Goal: Information Seeking & Learning: Learn about a topic

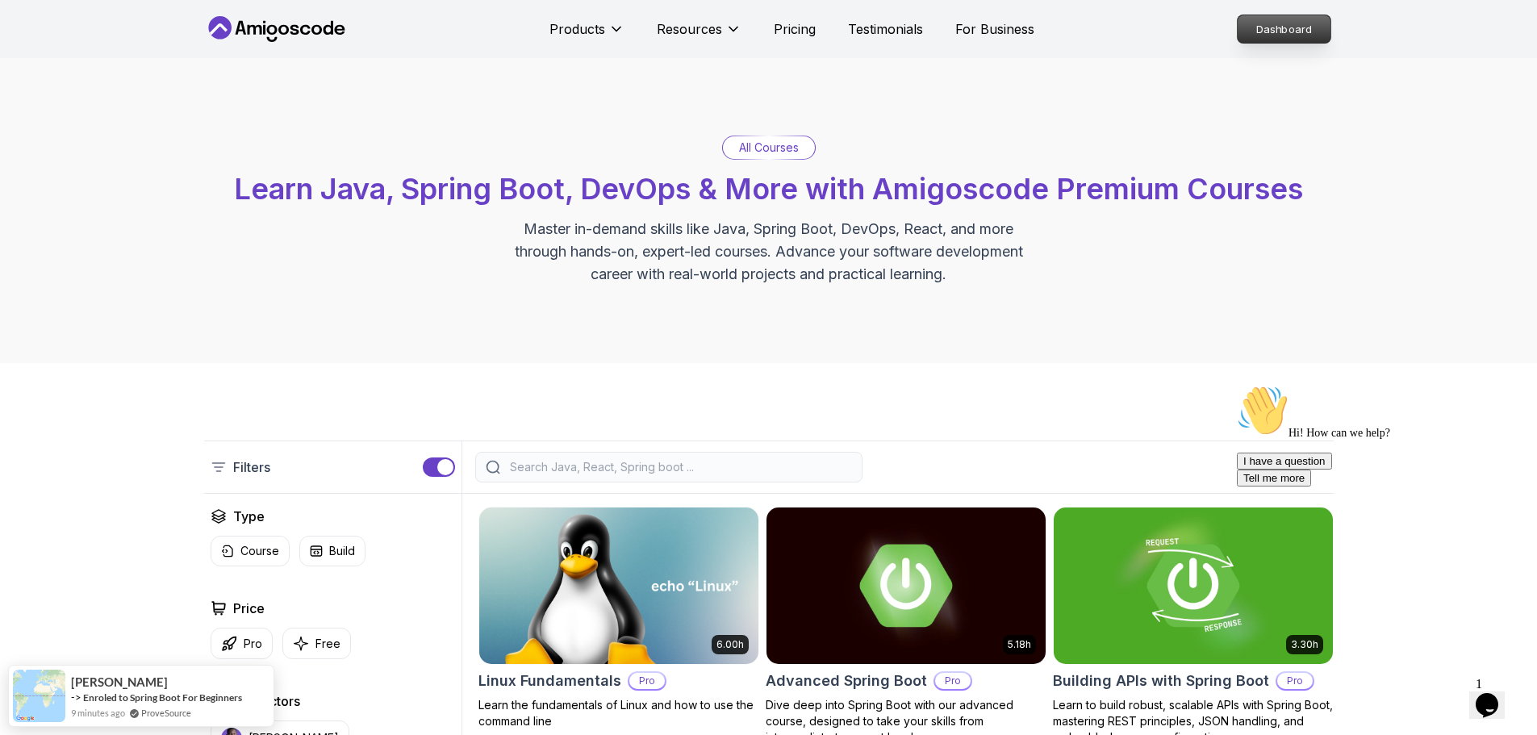
click at [1289, 26] on p "Dashboard" at bounding box center [1284, 28] width 93 height 27
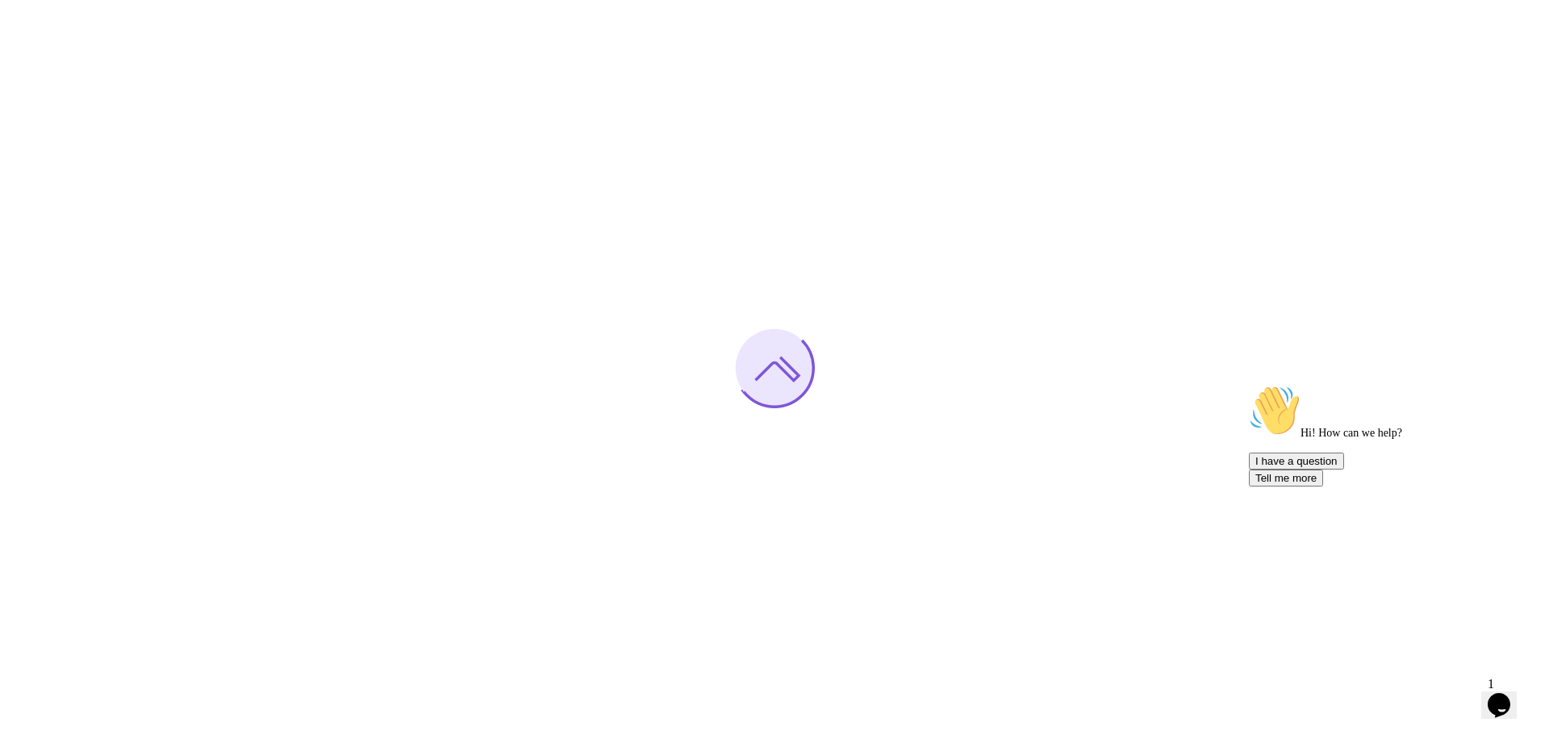
click at [1249, 385] on icon "Chat attention grabber" at bounding box center [1249, 385] width 0 height 0
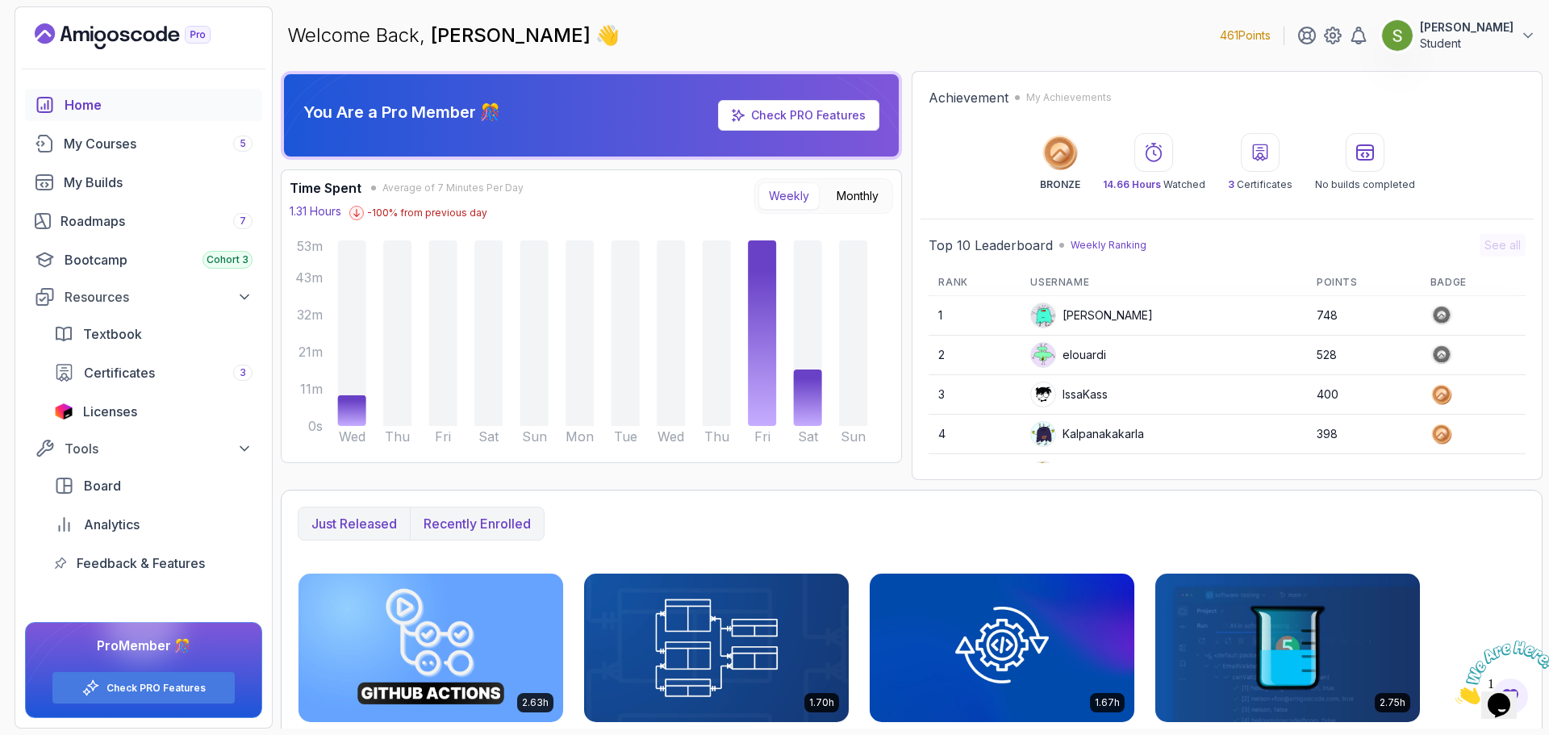
click at [453, 525] on p "Recently enrolled" at bounding box center [477, 523] width 107 height 19
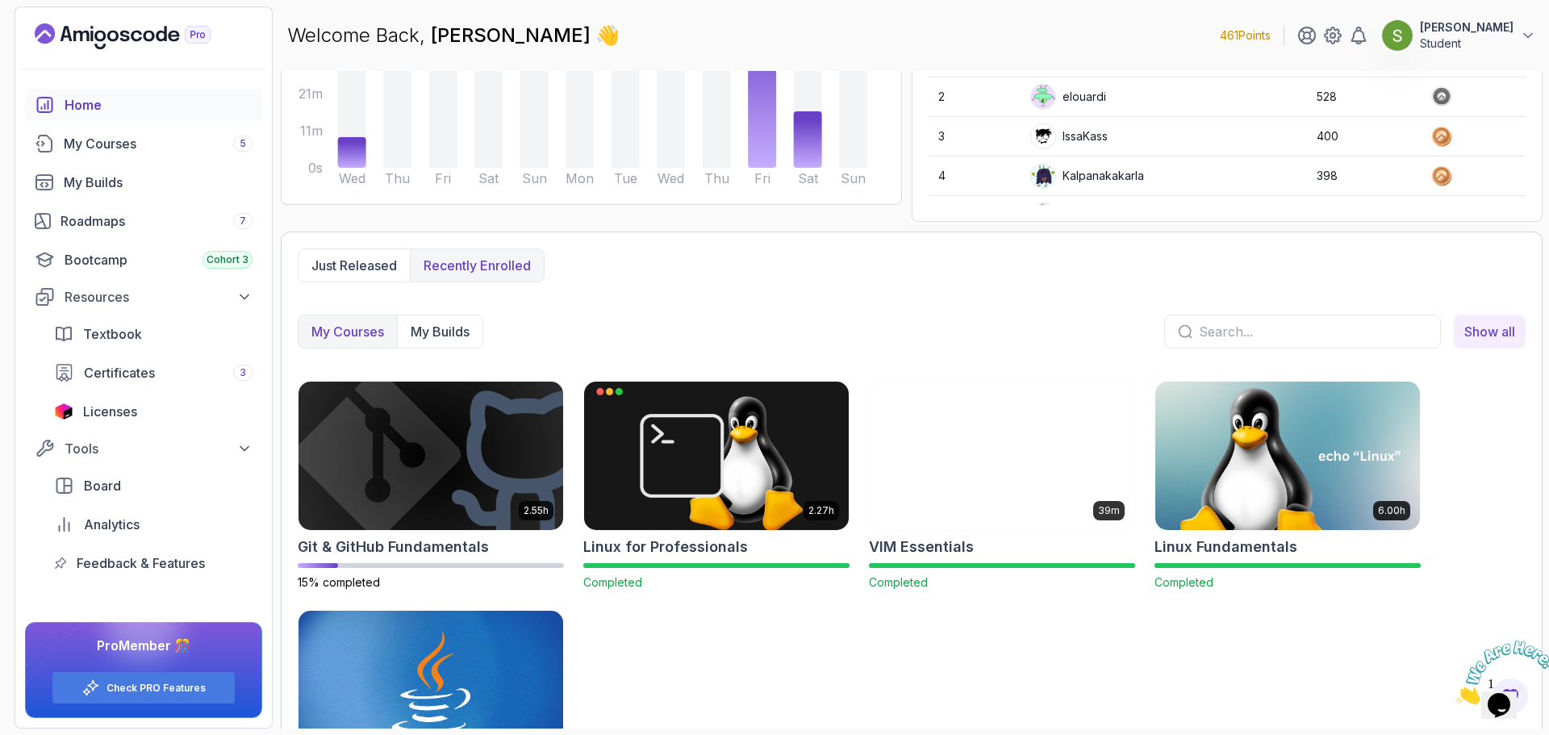
scroll to position [272, 0]
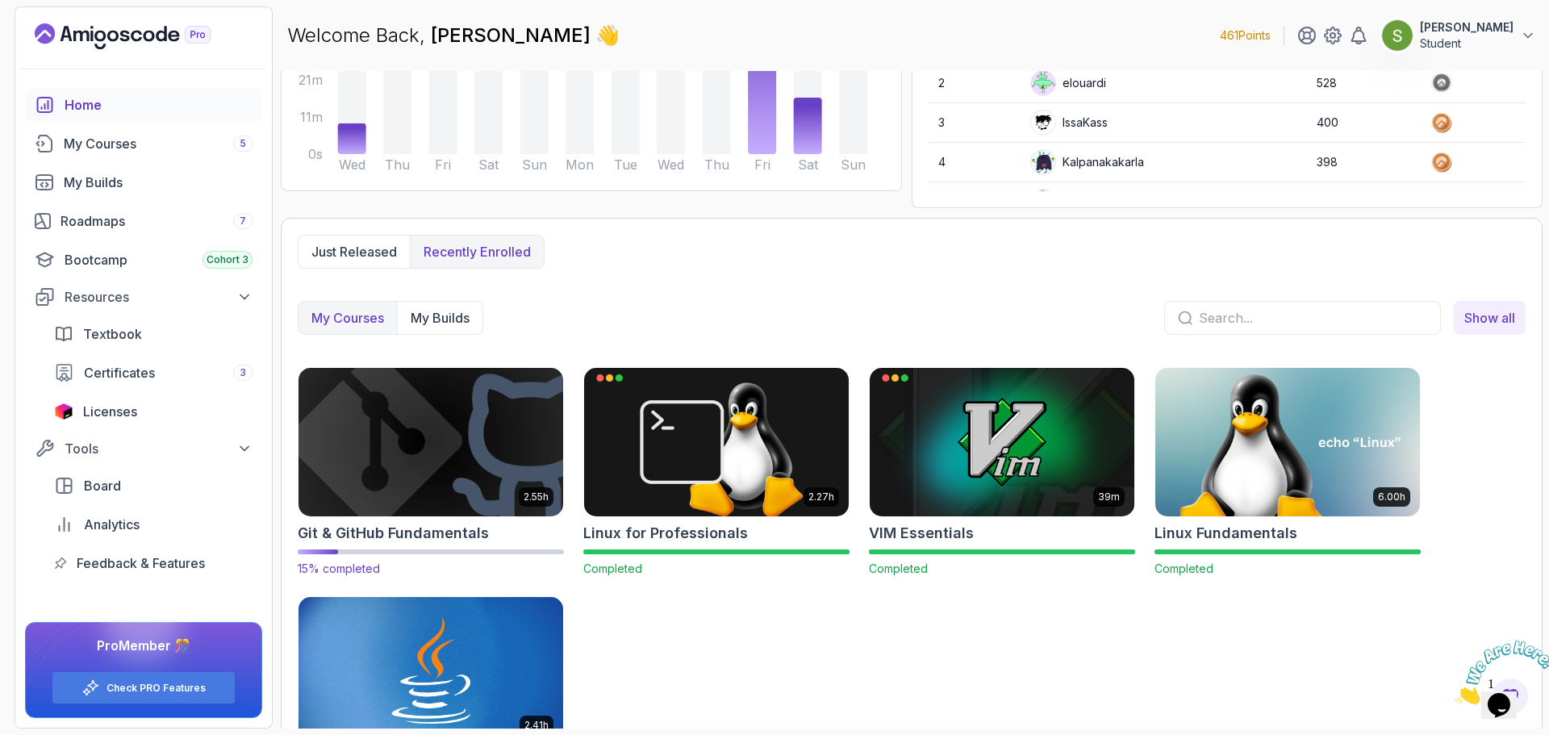
click at [449, 429] on img at bounding box center [431, 442] width 278 height 156
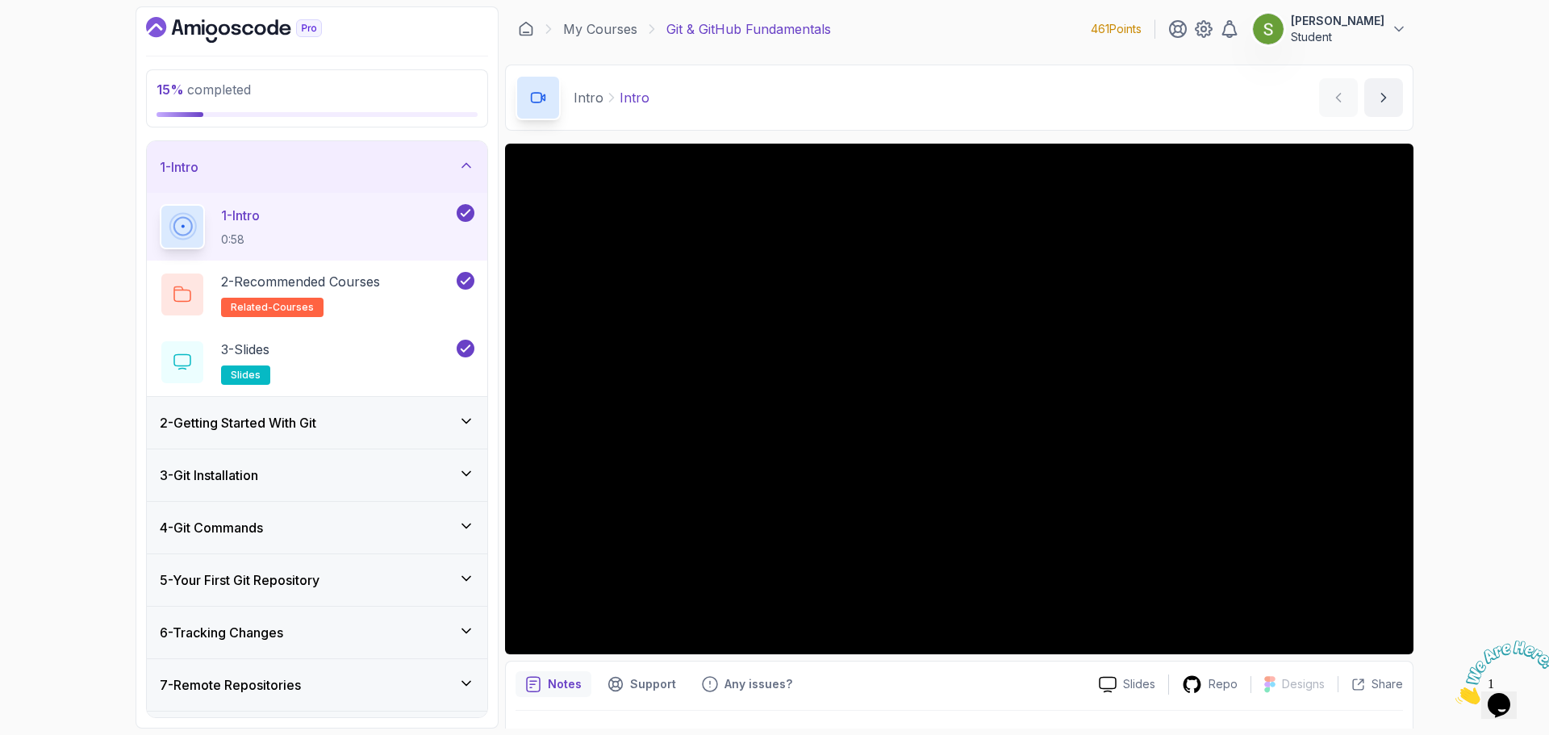
click at [397, 474] on div "3 - Git Installation" at bounding box center [317, 475] width 315 height 19
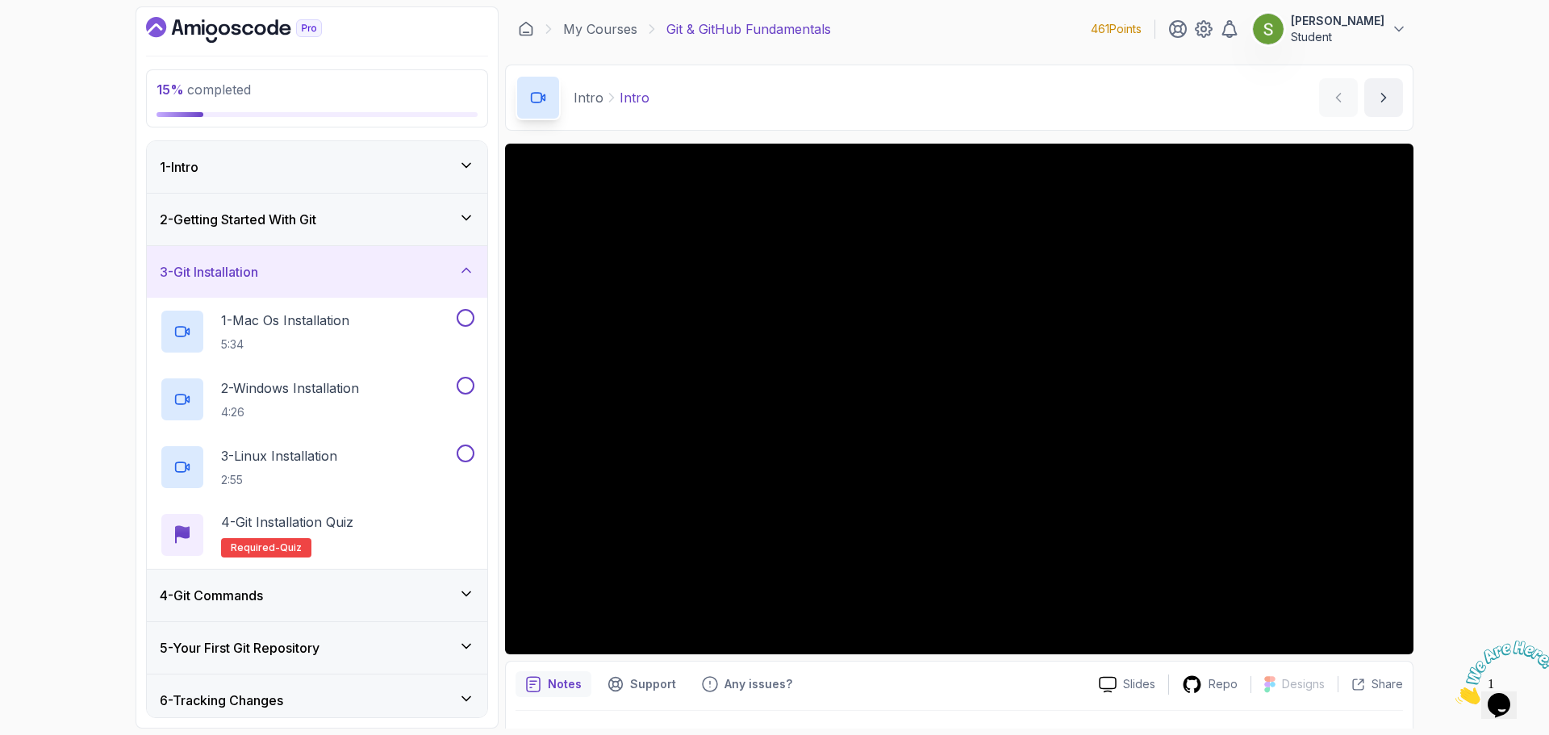
click at [414, 219] on div "2 - Getting Started With Git" at bounding box center [317, 219] width 315 height 19
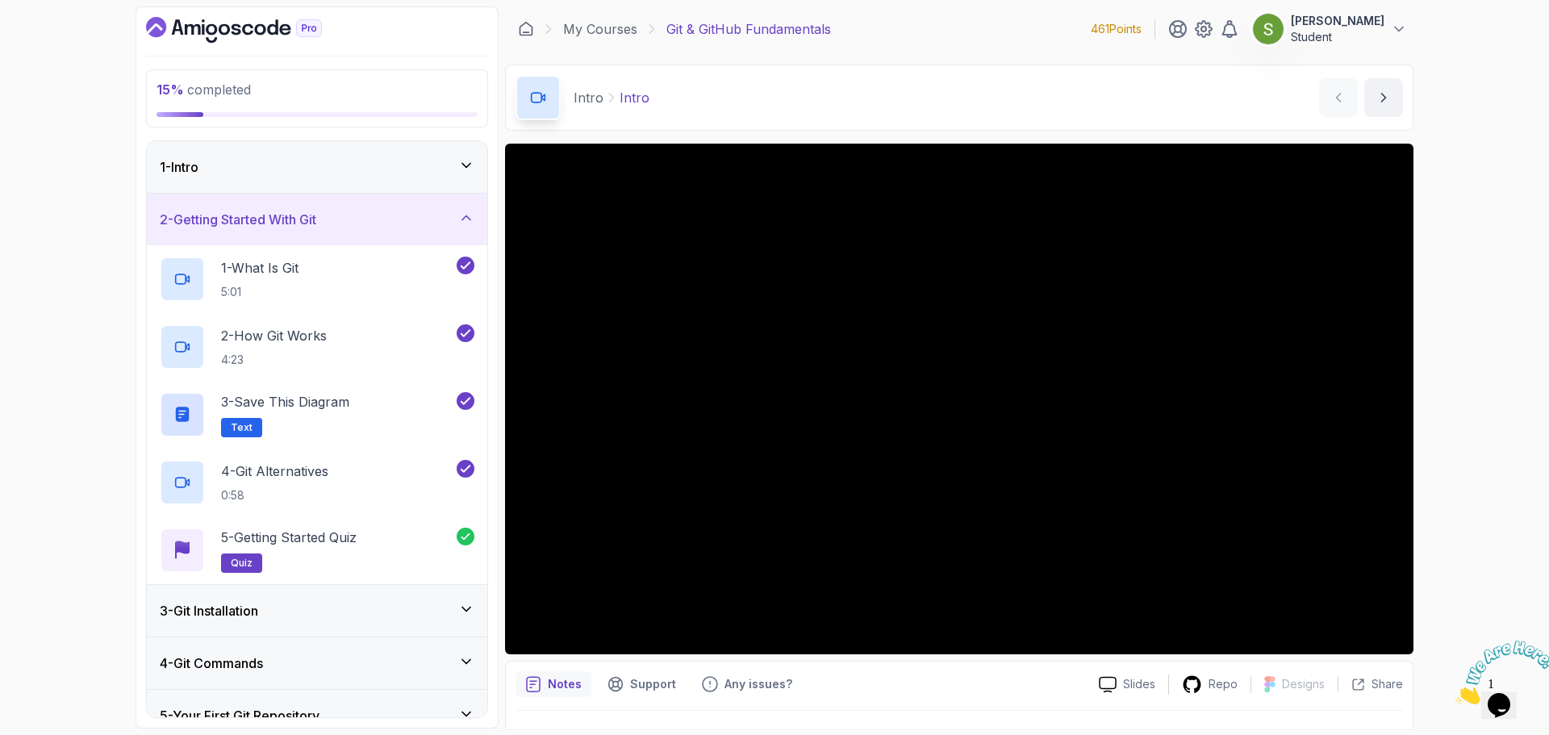
click at [394, 599] on div "3 - Git Installation" at bounding box center [317, 611] width 340 height 52
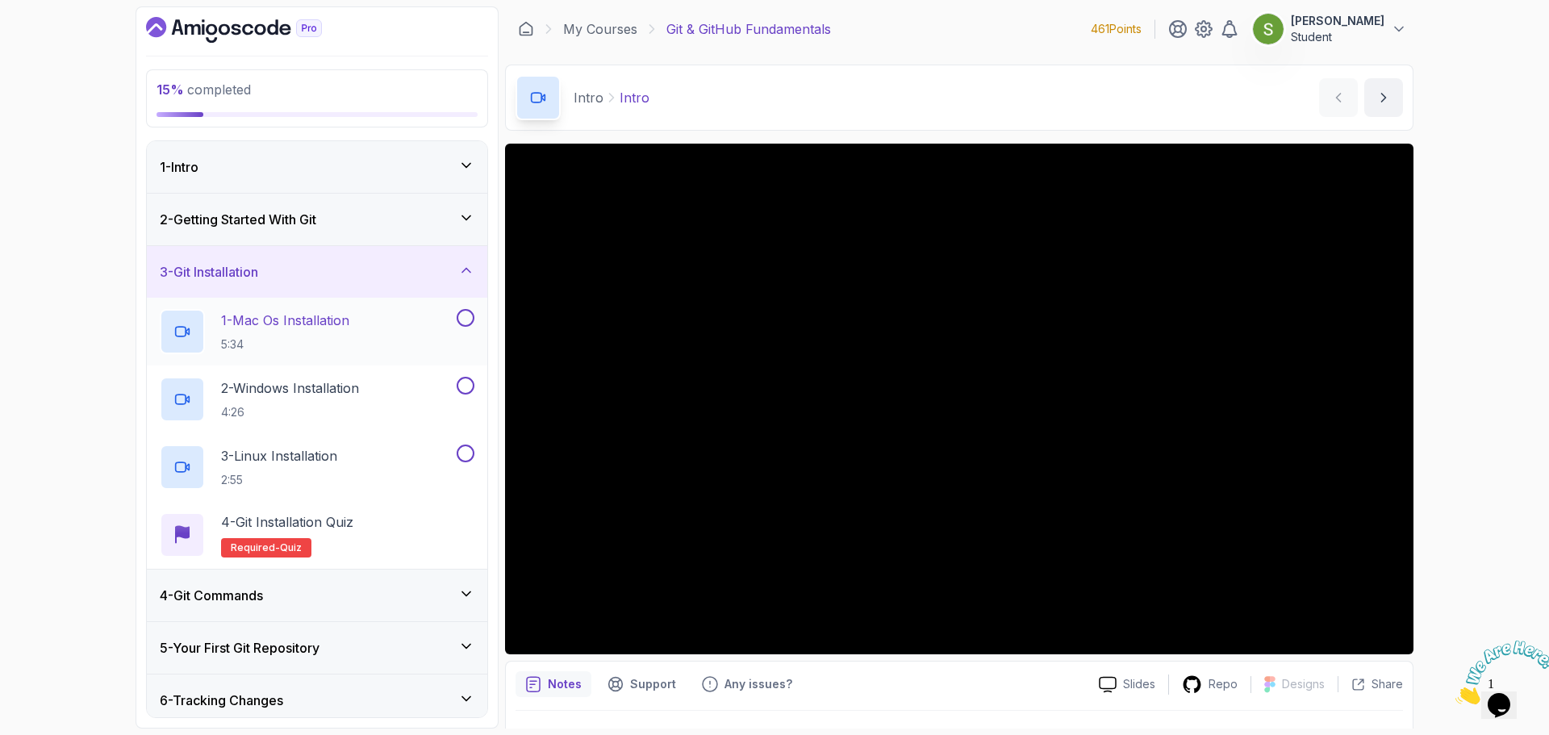
click at [386, 315] on div "1 - Mac Os Installation 5:34" at bounding box center [307, 331] width 294 height 45
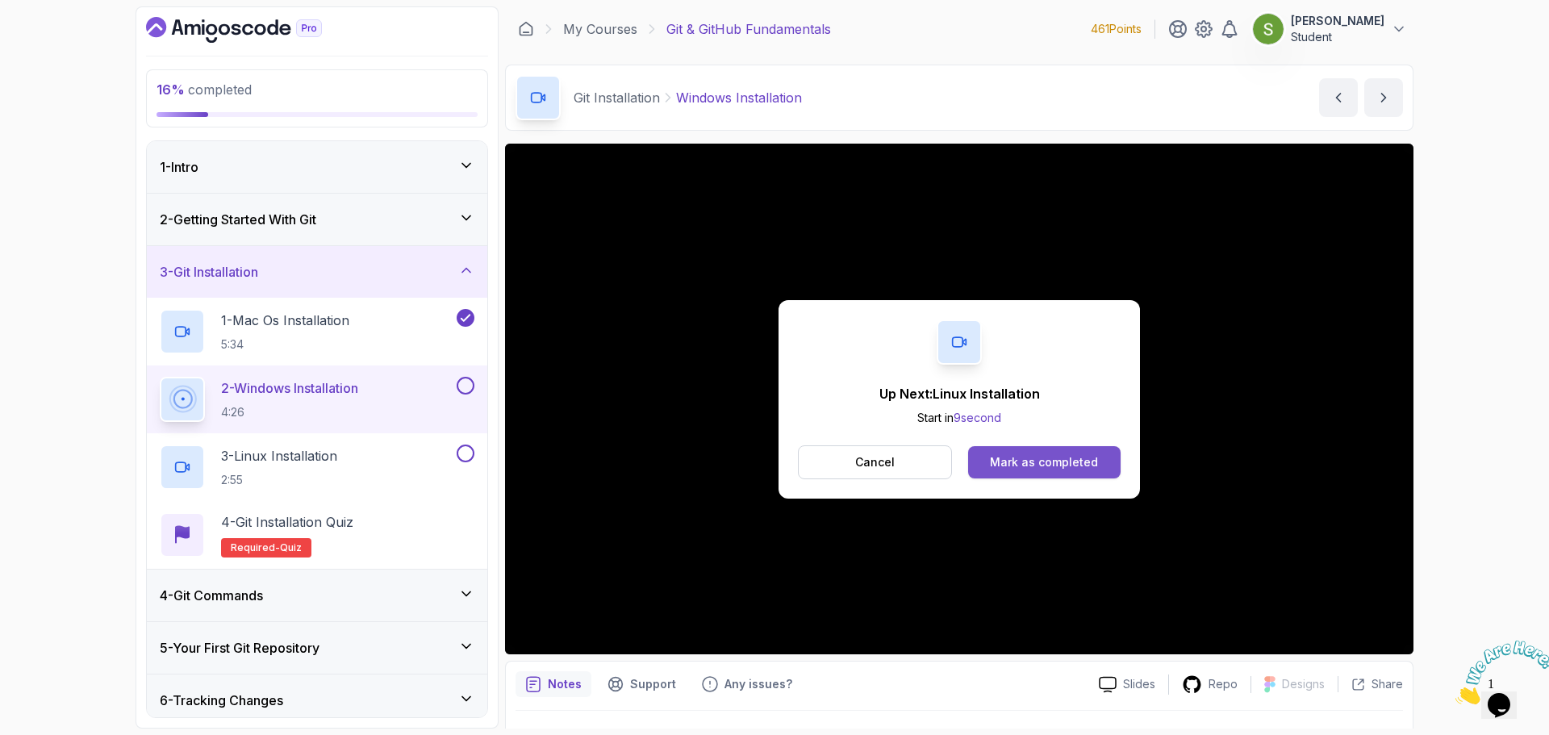
click at [1084, 467] on div "Mark as completed" at bounding box center [1044, 462] width 108 height 16
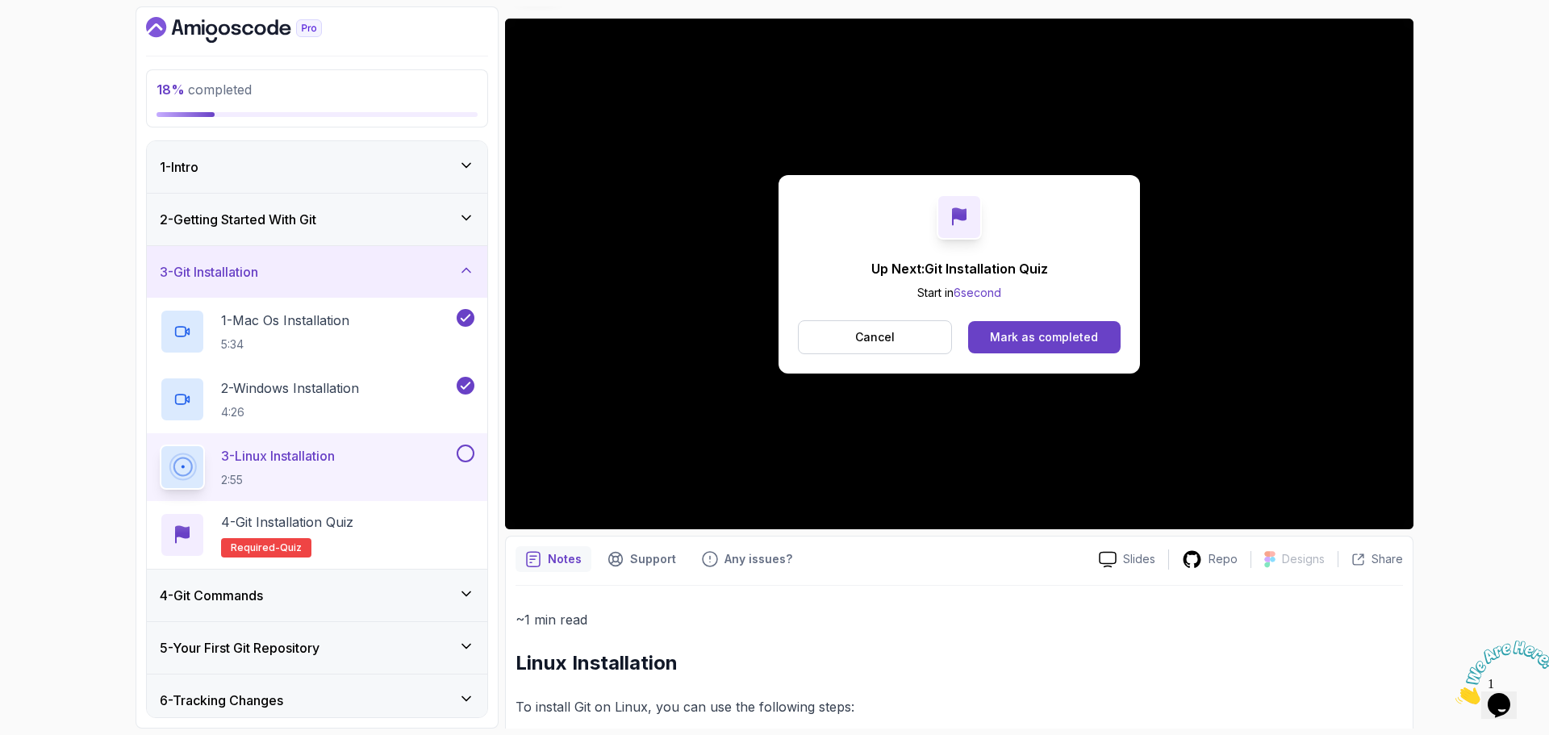
scroll to position [132, 0]
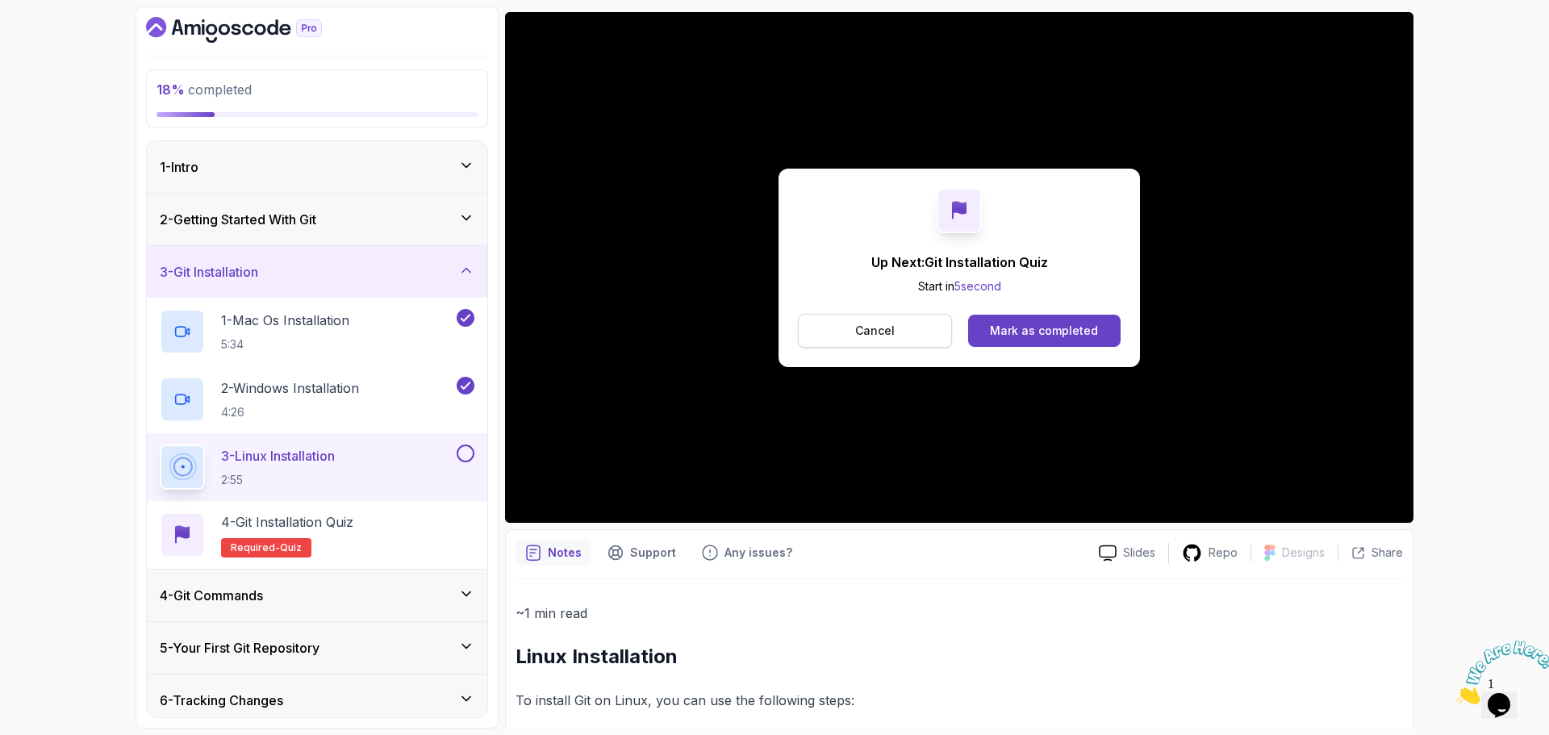
click at [927, 328] on button "Cancel" at bounding box center [875, 331] width 154 height 34
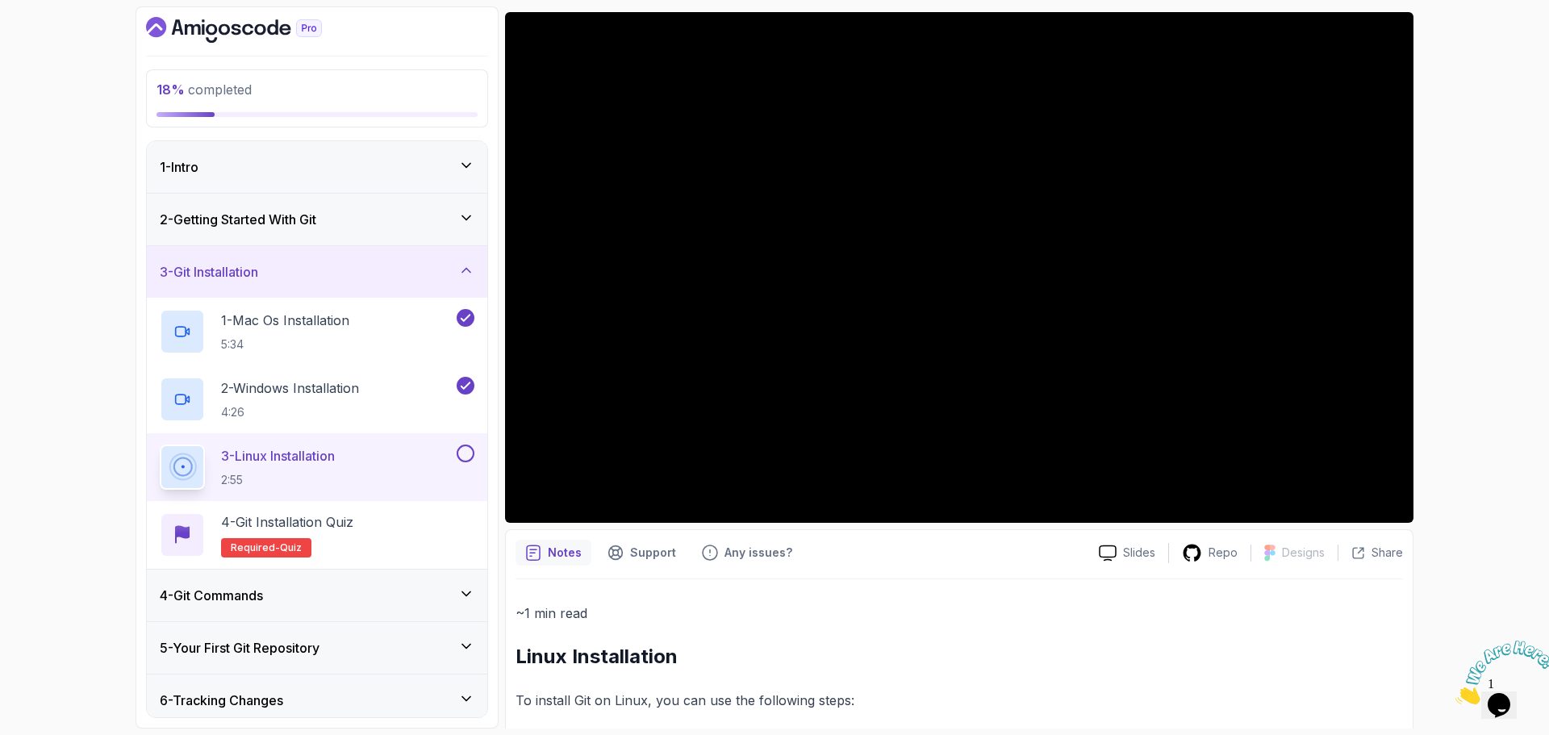
click at [574, 550] on p "Notes" at bounding box center [565, 553] width 34 height 16
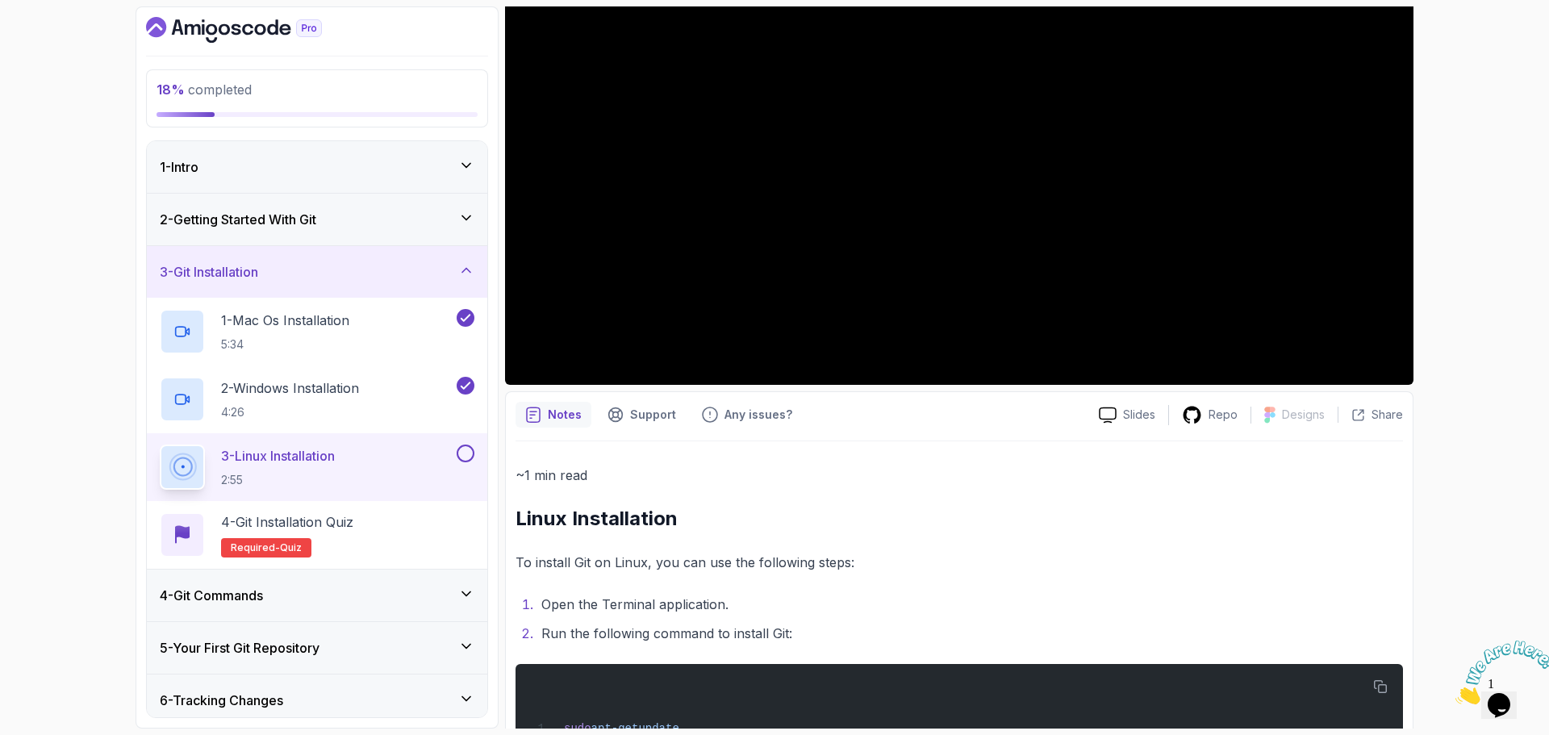
scroll to position [386, 0]
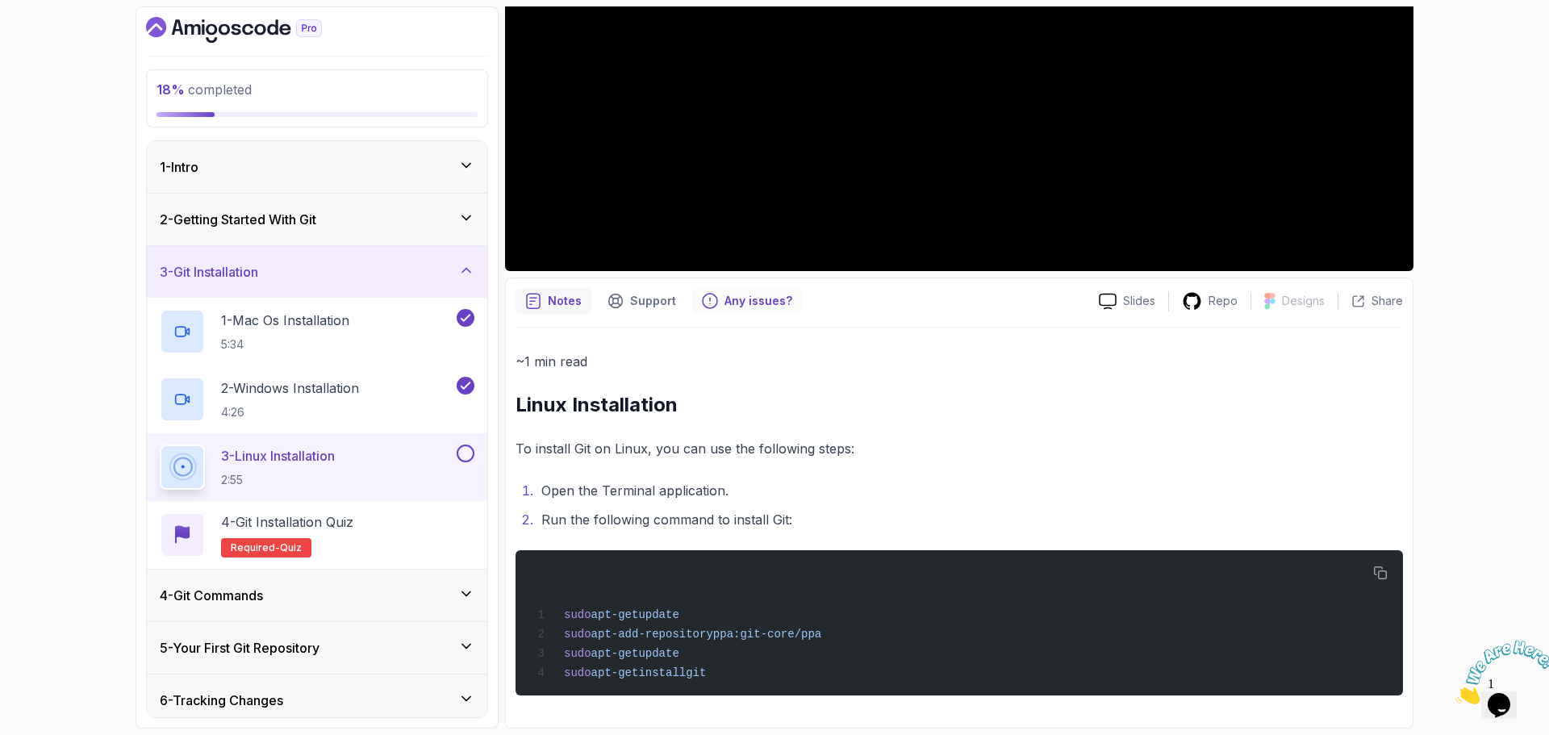
click at [752, 296] on p "Any issues?" at bounding box center [759, 301] width 68 height 16
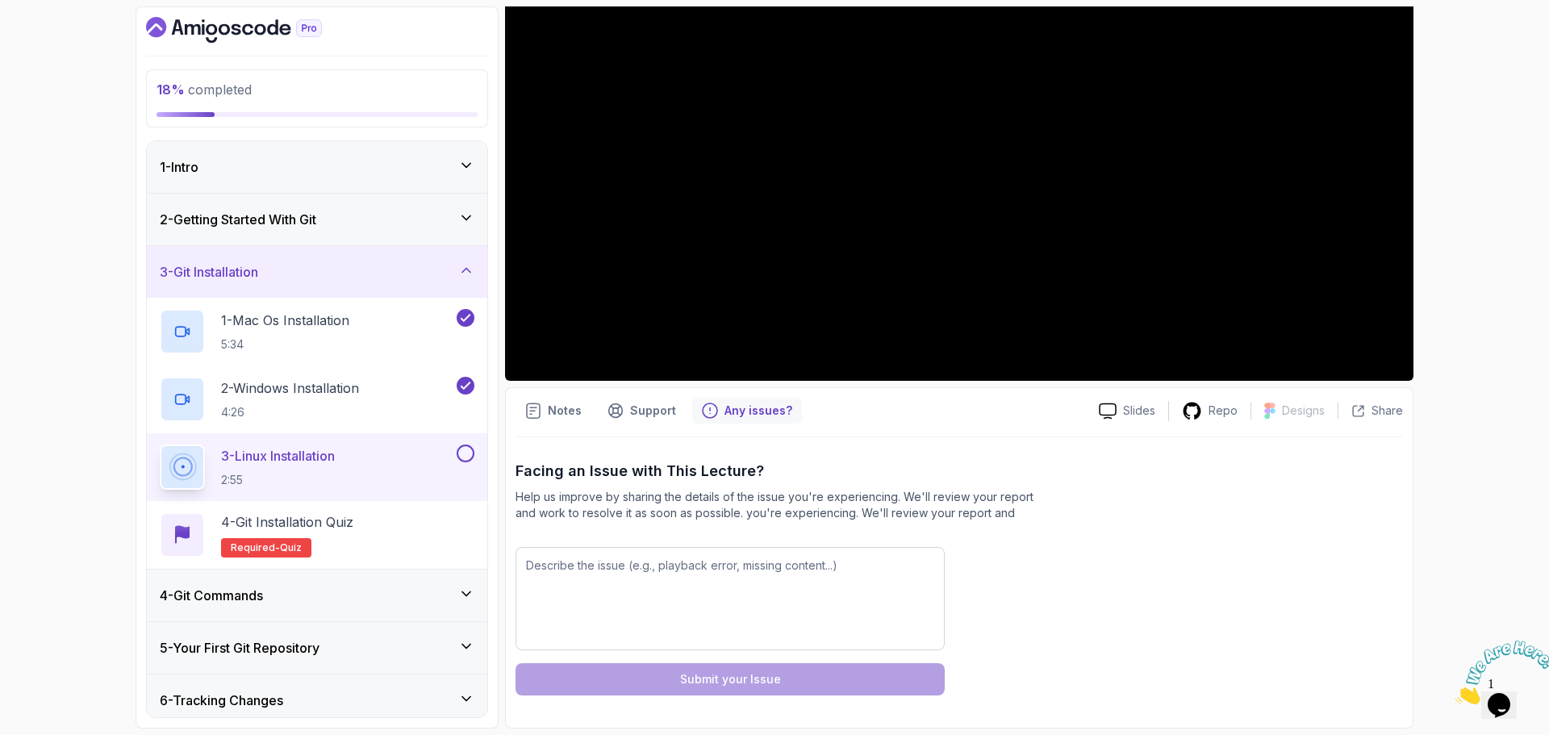
scroll to position [274, 0]
click at [659, 574] on textarea at bounding box center [730, 598] width 429 height 103
click at [574, 424] on div "Notes" at bounding box center [554, 411] width 76 height 26
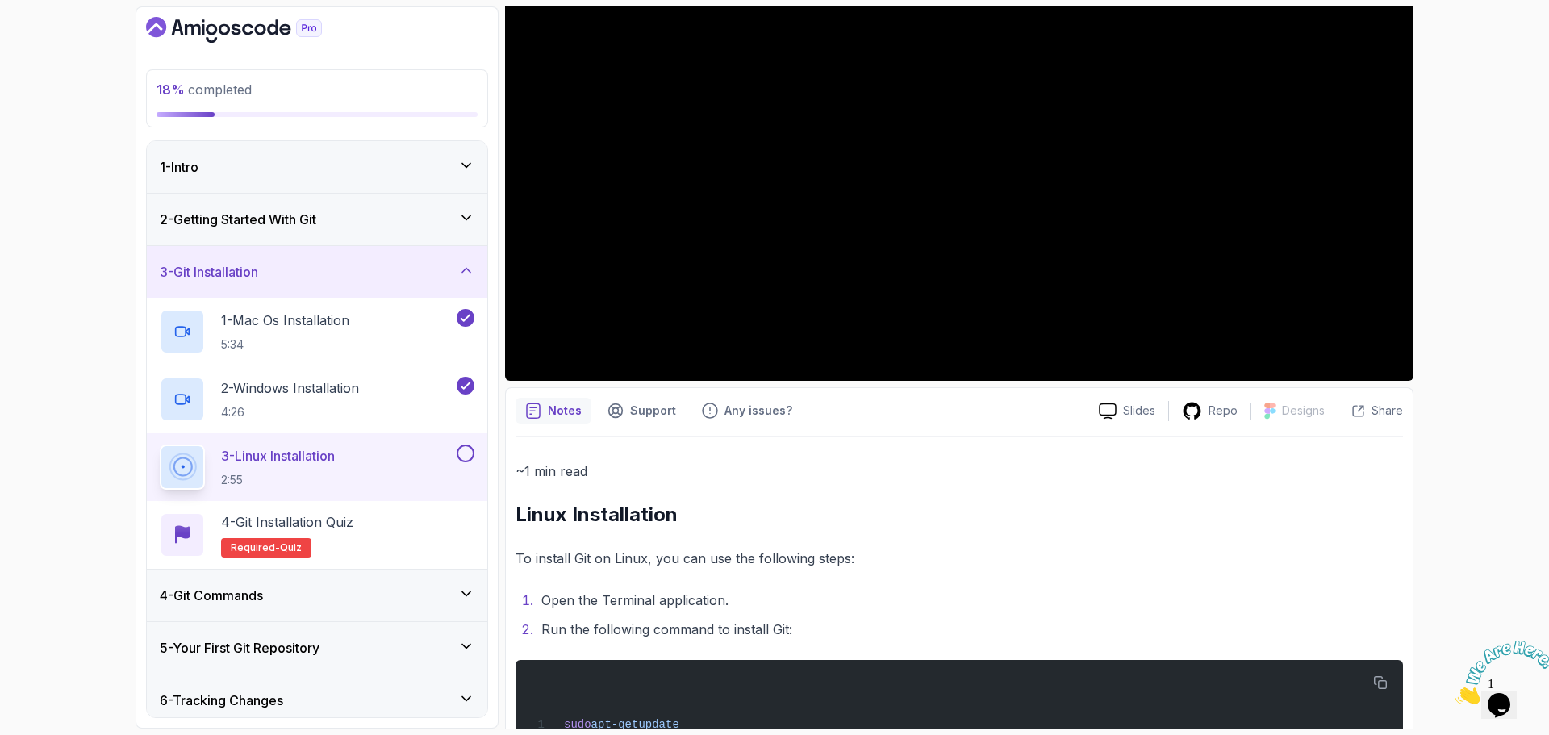
scroll to position [386, 0]
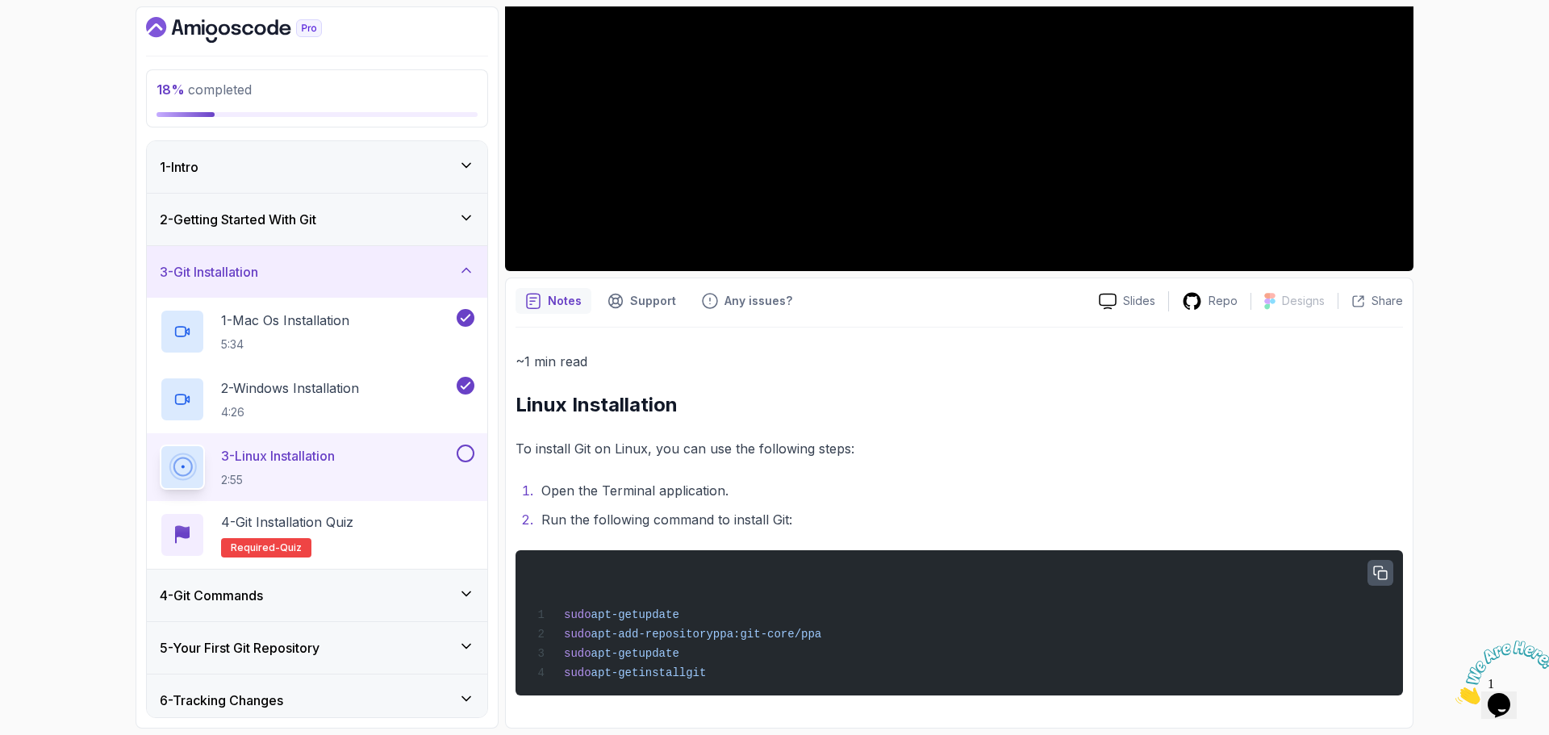
click at [1380, 569] on icon "button" at bounding box center [1380, 573] width 15 height 15
click at [758, 303] on p "Any issues?" at bounding box center [759, 301] width 68 height 16
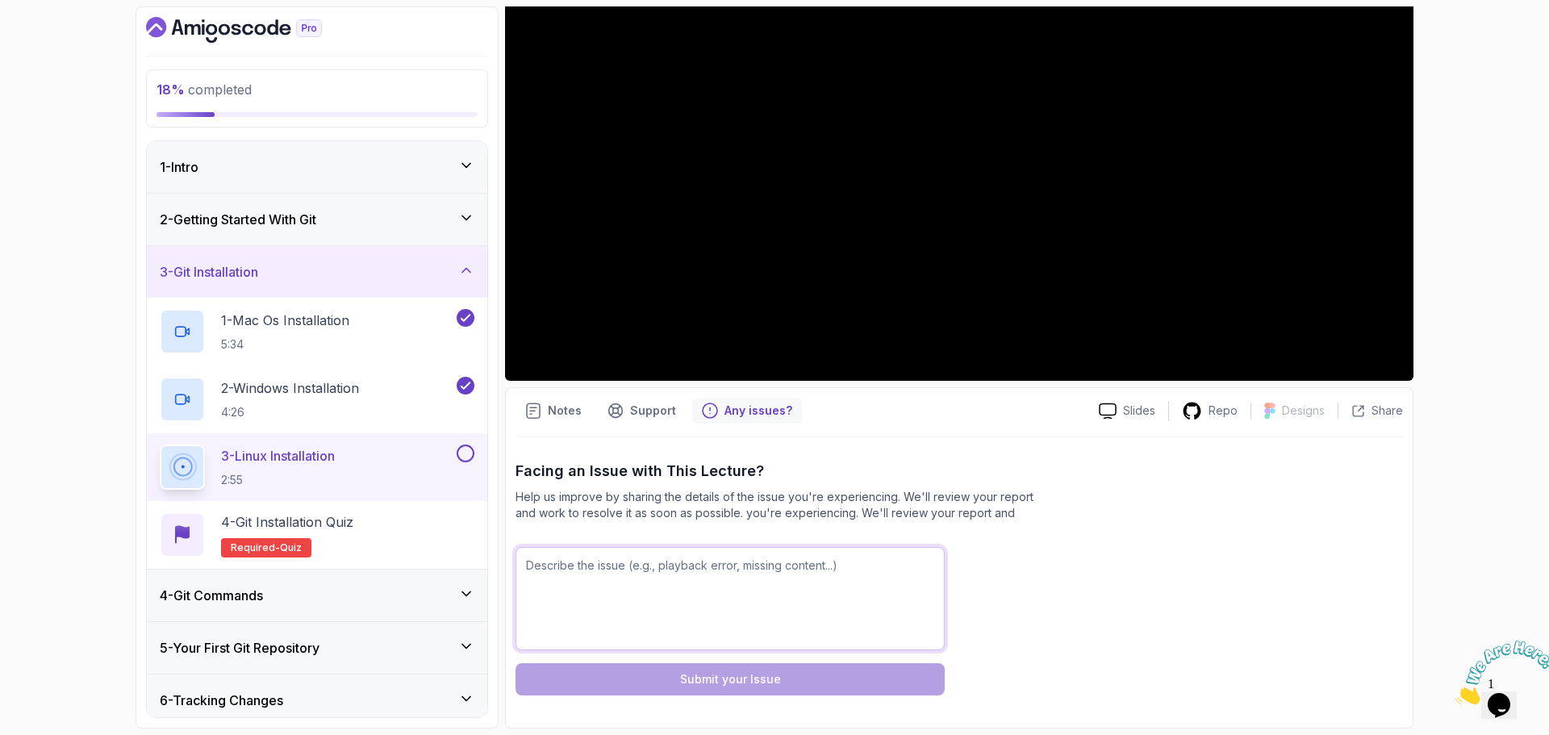
click at [632, 577] on textarea at bounding box center [730, 598] width 429 height 103
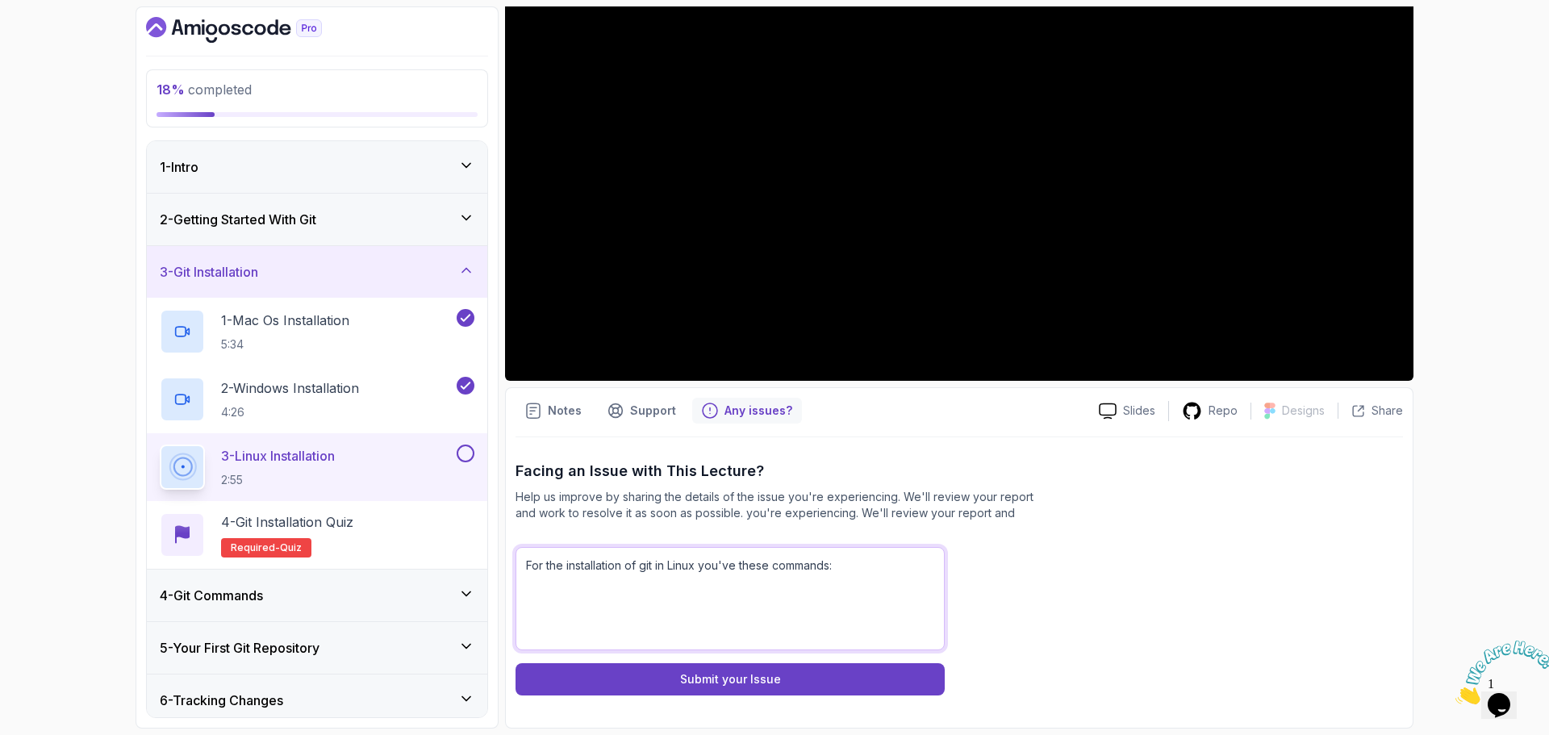
paste textarea "sudo apt-get update sudo apt-add-repository ppa:git-core/ppa sudo apt-get updat…"
drag, startPoint x: 645, startPoint y: 581, endPoint x: 503, endPoint y: 570, distance: 143.2
click at [503, 570] on div "18 % completed 1 - Intro 2 - Getting Started With Git 3 - Git Installation 1 - …" at bounding box center [775, 367] width 1278 height 722
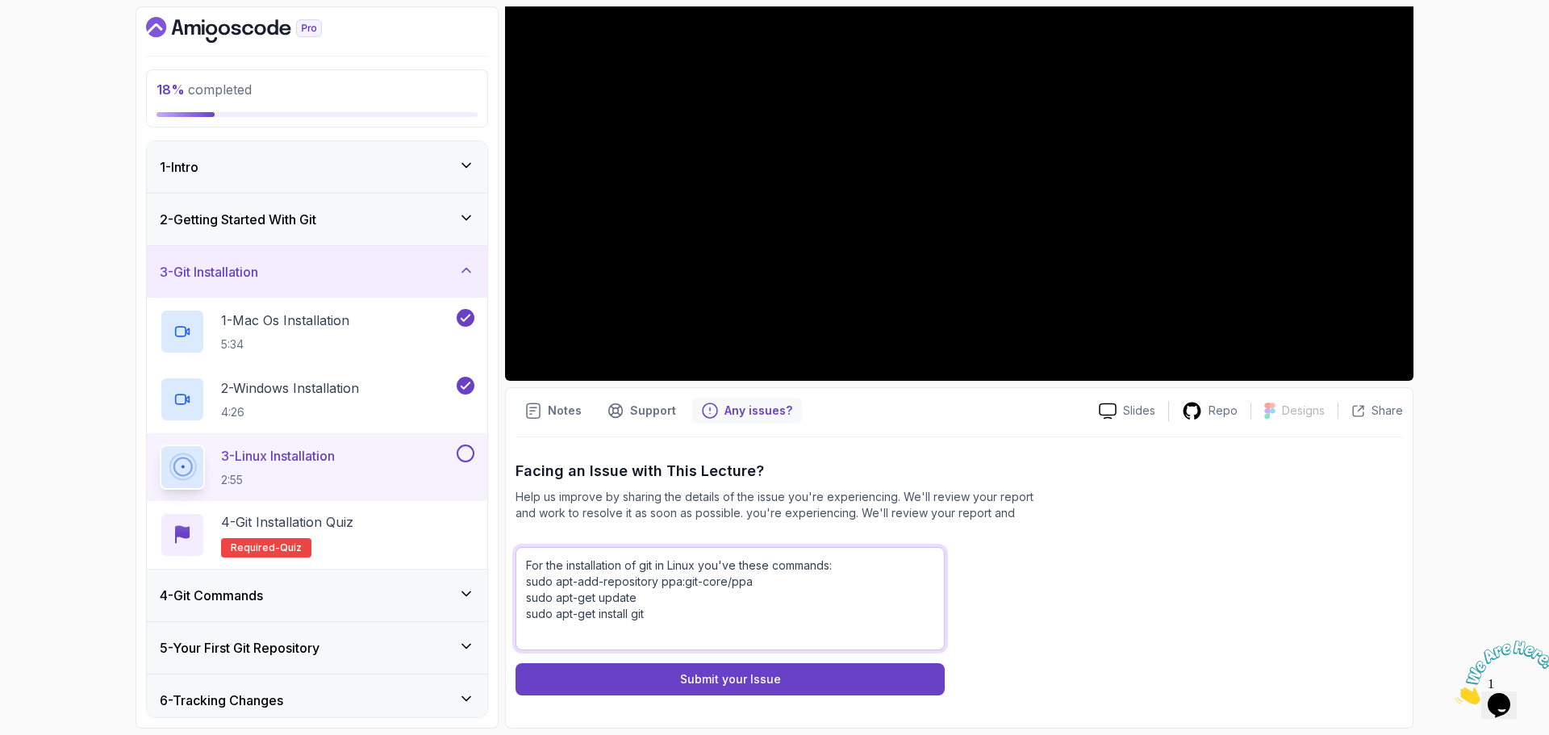
click at [665, 620] on textarea "For the installation of git in Linux you've these commands: sudo apt-add-reposi…" at bounding box center [730, 598] width 429 height 103
click at [525, 582] on textarea "For the installation of git in Linux you've these commands: sudo apt-add-reposi…" at bounding box center [730, 598] width 429 height 103
click at [688, 637] on textarea "For the installation of git in Linux you've these commands: 1. sudo apt-add-rep…" at bounding box center [730, 598] width 429 height 103
type textarea "For the installation of git in Linux you've these commands: 1. sudo apt-add-rep…"
click at [762, 670] on button "Submit your Issue" at bounding box center [730, 679] width 429 height 32
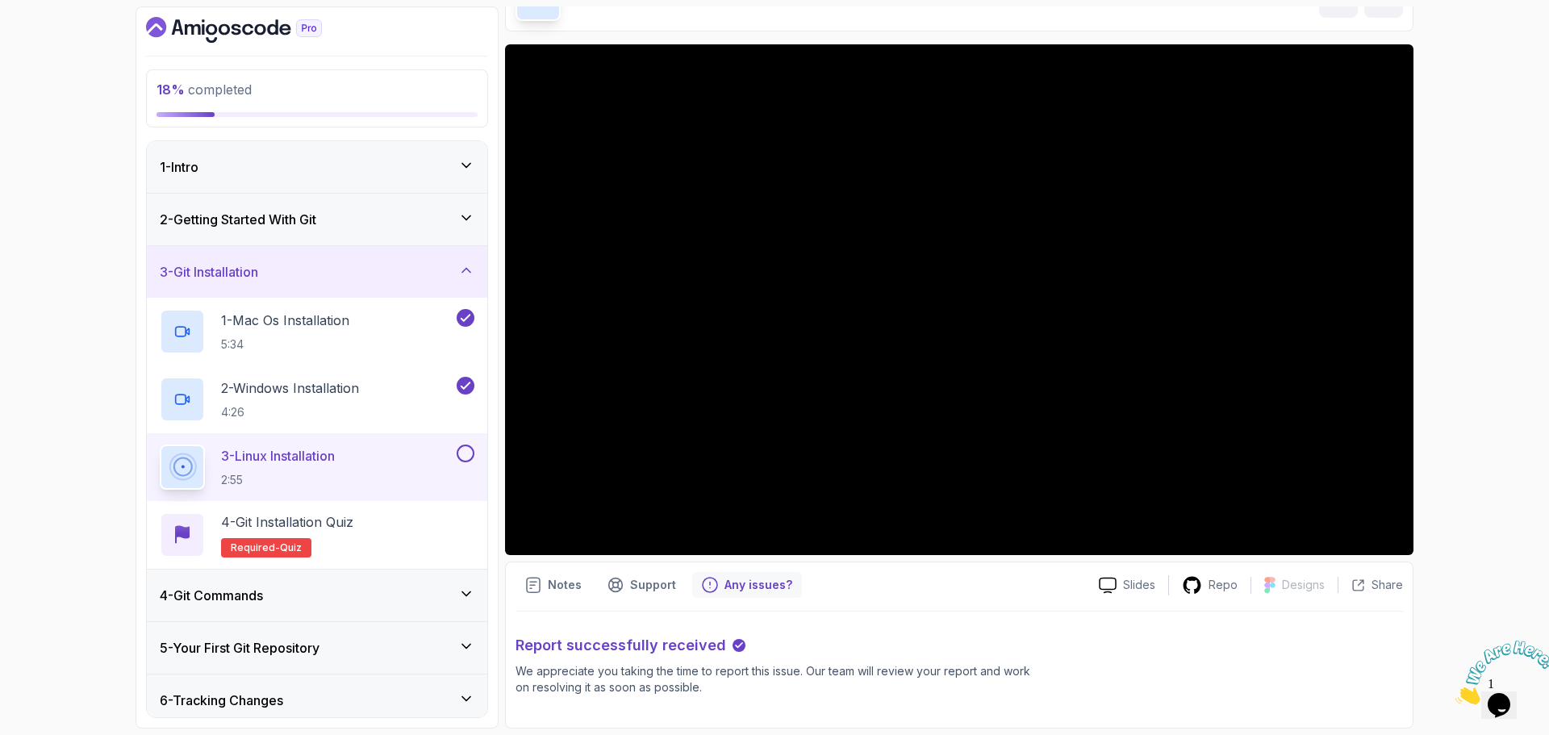
scroll to position [99, 0]
click at [468, 459] on button at bounding box center [466, 454] width 18 height 18
click at [339, 556] on h2 "4 - Git Installation Quiz Required- quiz" at bounding box center [287, 534] width 132 height 45
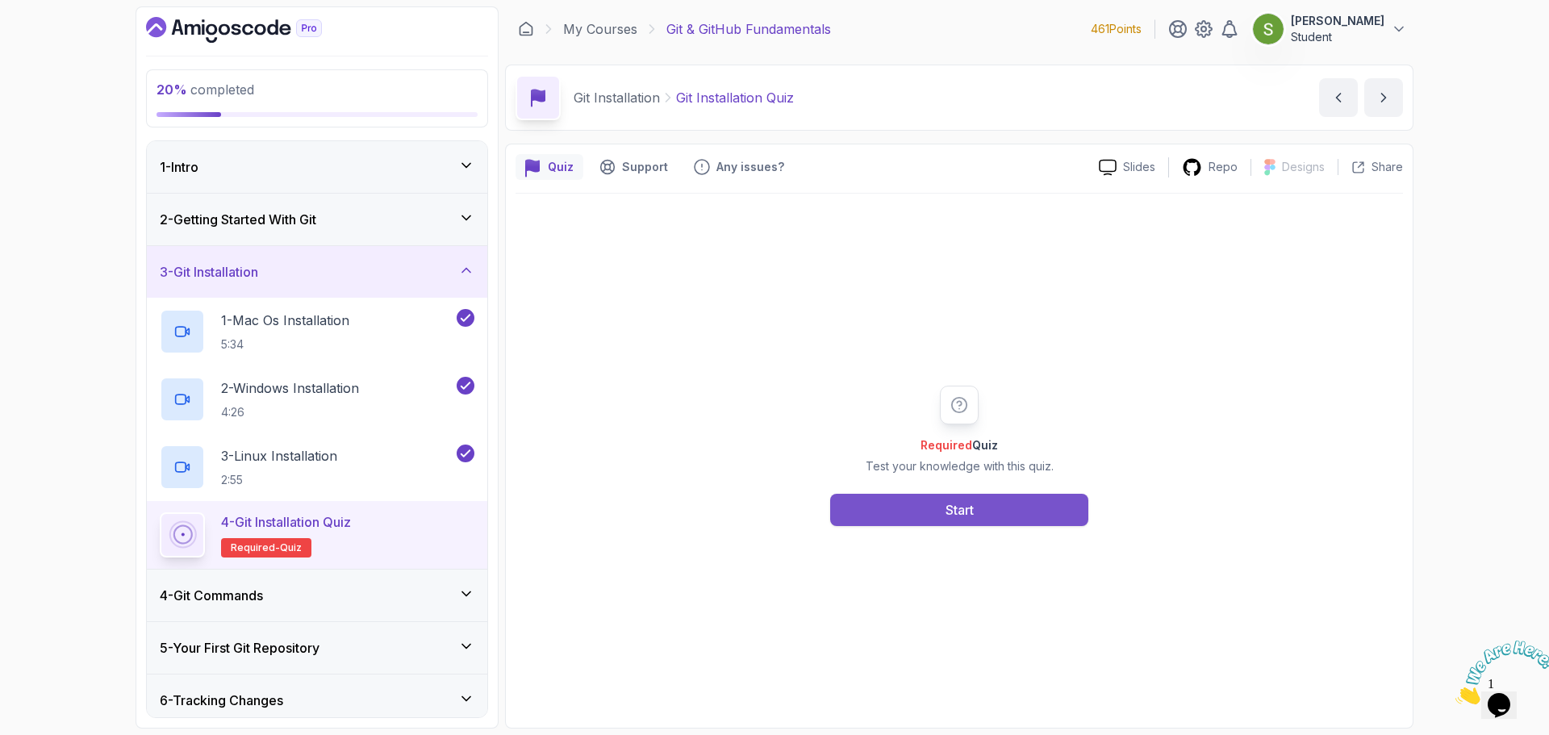
click at [985, 499] on button "Start" at bounding box center [959, 510] width 258 height 32
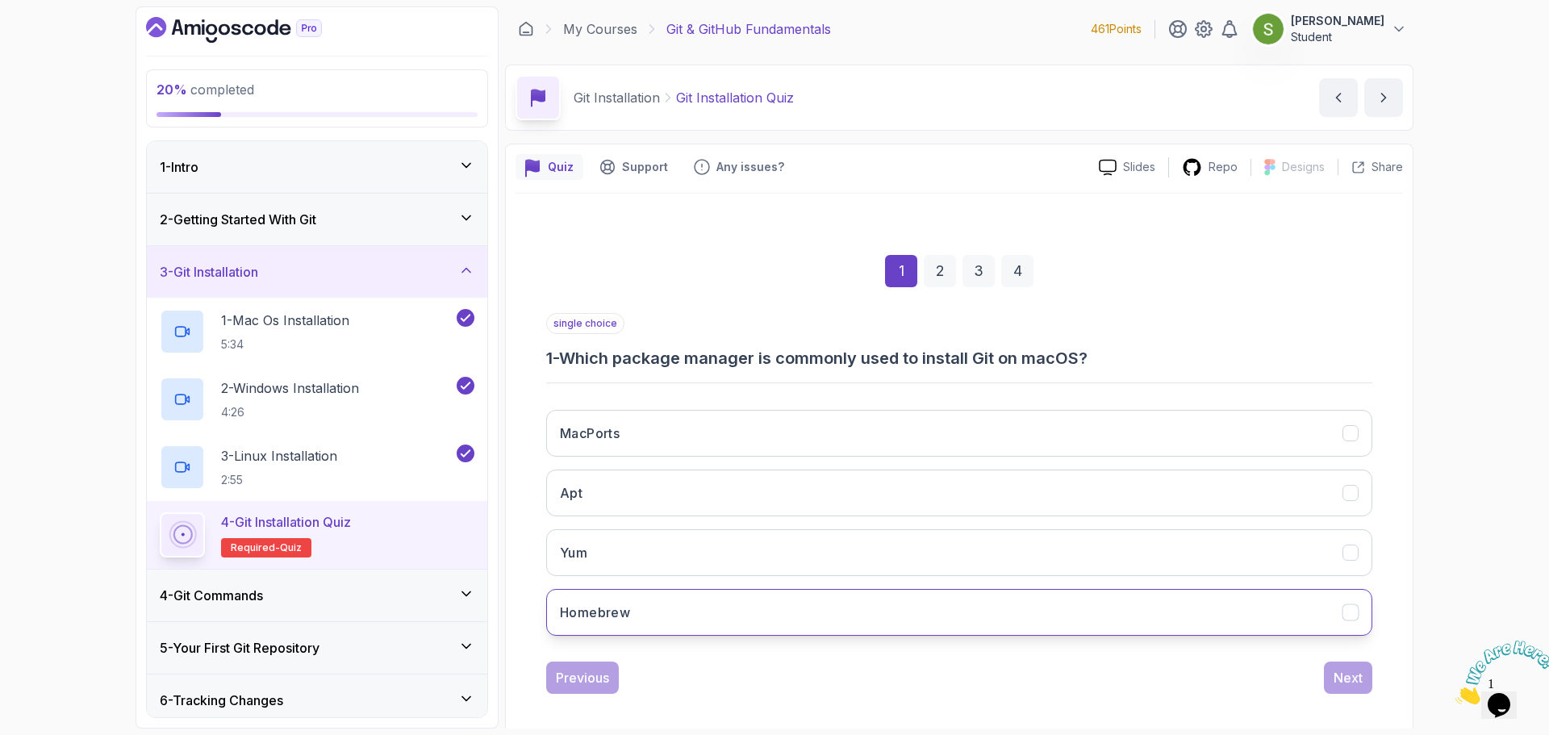
click at [1057, 601] on button "Homebrew" at bounding box center [959, 612] width 826 height 47
click at [1351, 677] on div "Next" at bounding box center [1348, 677] width 29 height 19
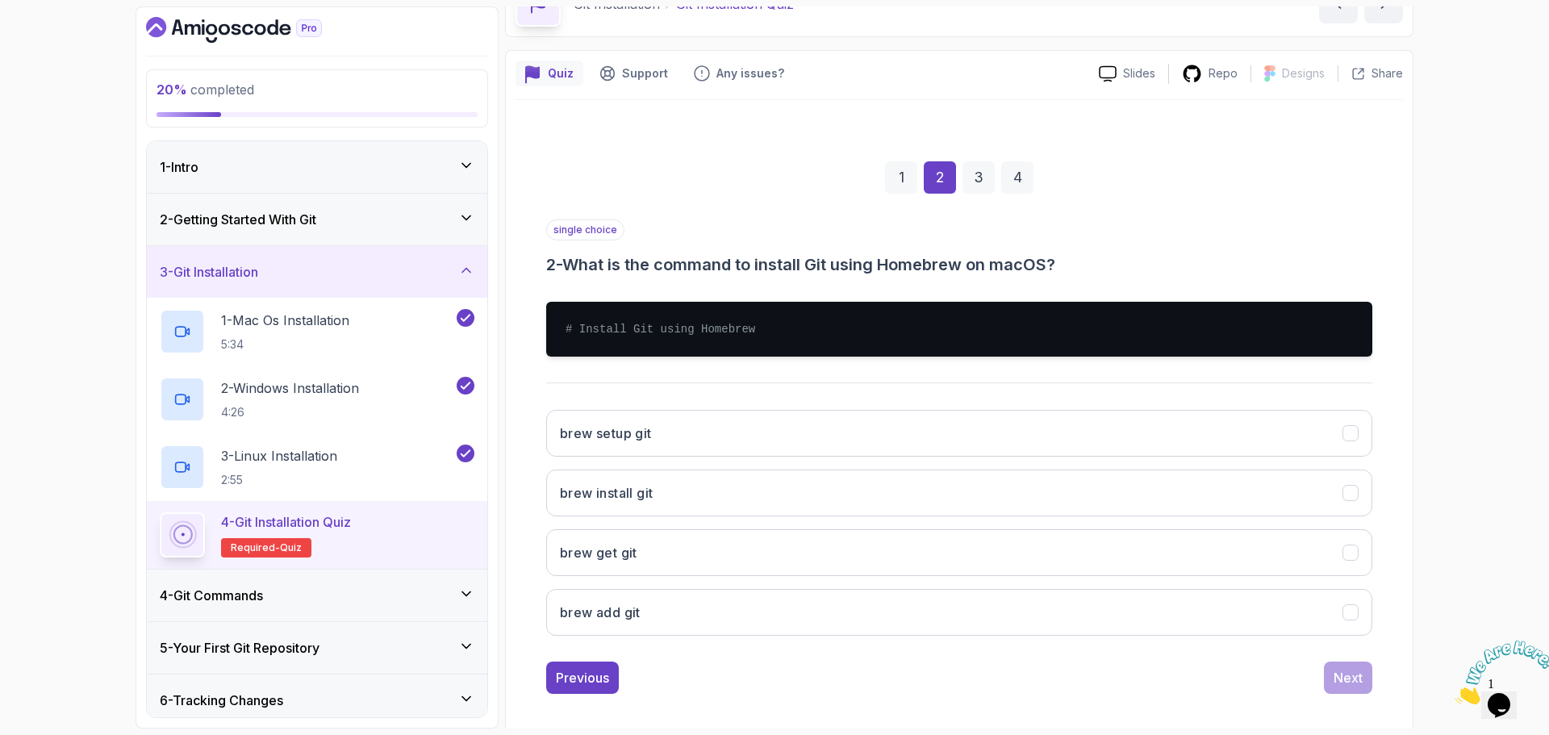
scroll to position [94, 0]
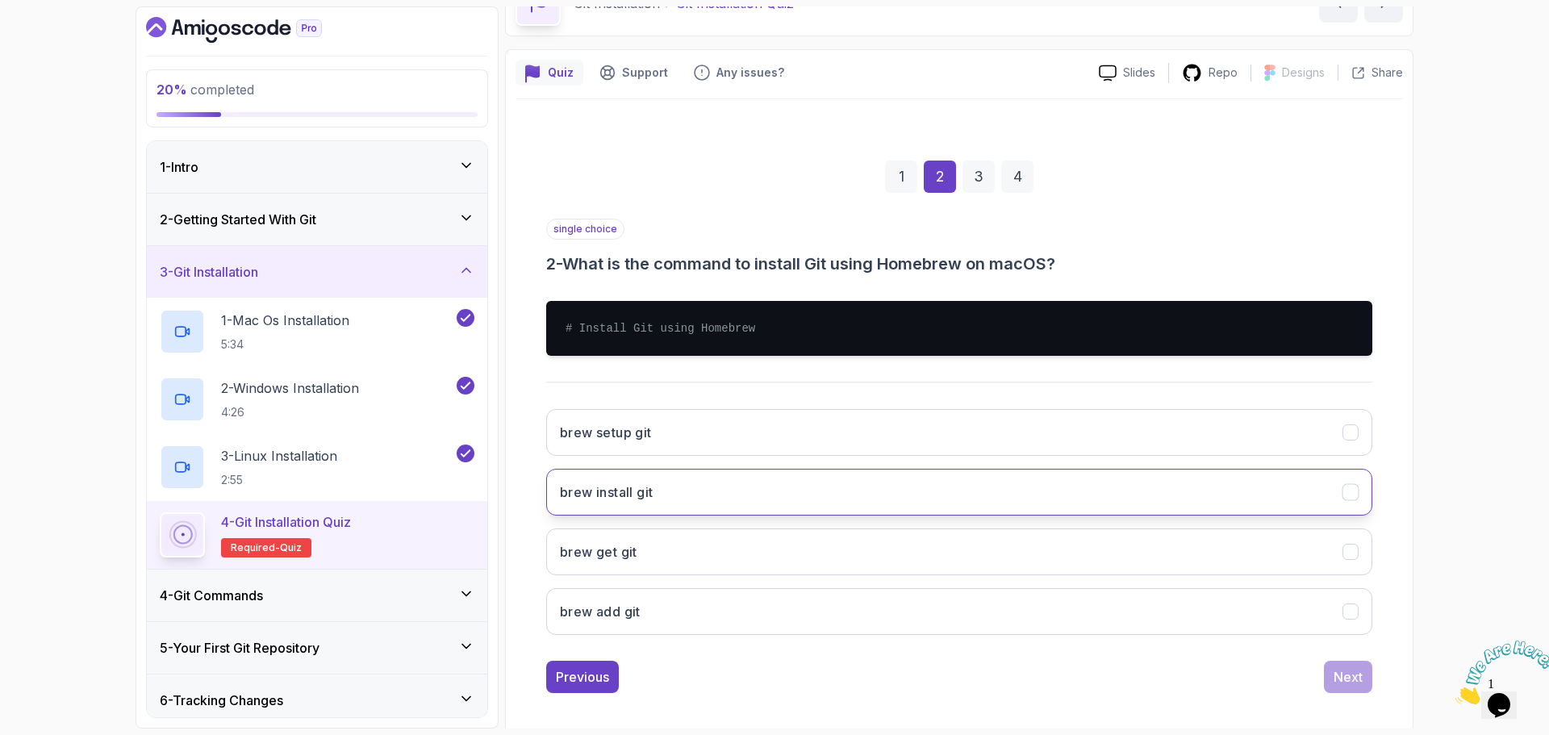
click at [1318, 509] on button "brew install git" at bounding box center [959, 492] width 826 height 47
click at [1358, 683] on div "Next" at bounding box center [1348, 676] width 29 height 19
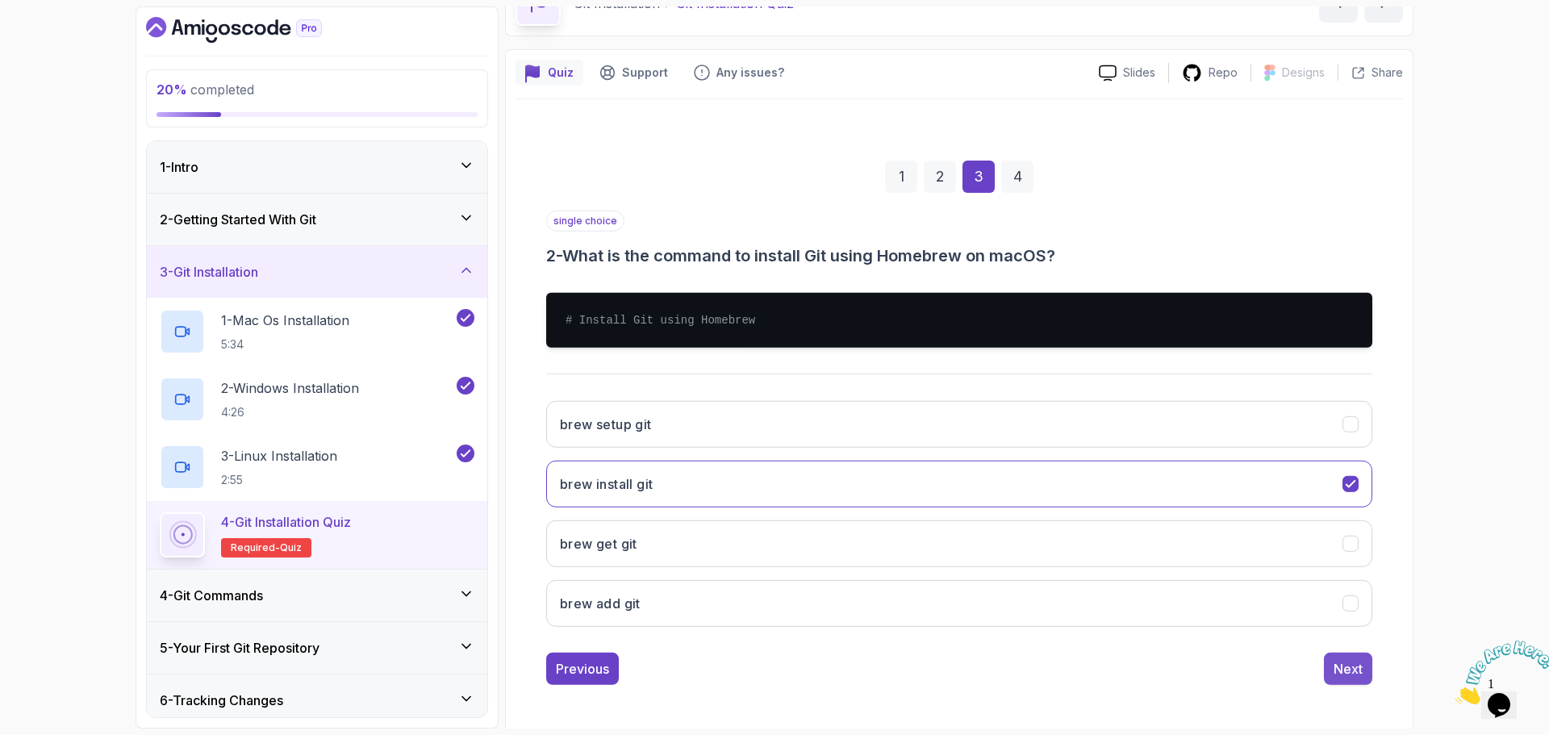
scroll to position [11, 0]
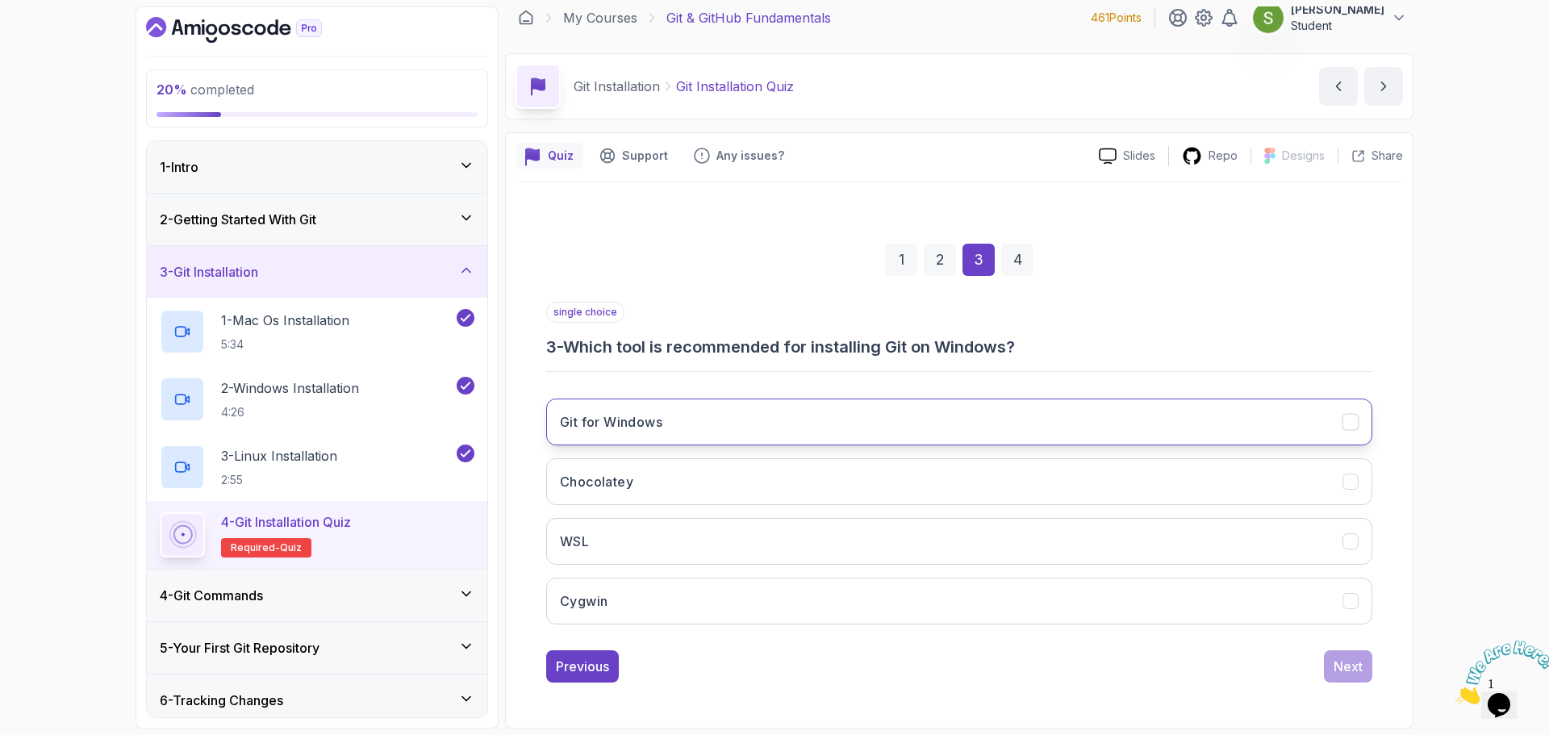
click at [1272, 411] on button "Git for Windows" at bounding box center [959, 422] width 826 height 47
click at [1343, 668] on div "Next" at bounding box center [1348, 666] width 29 height 19
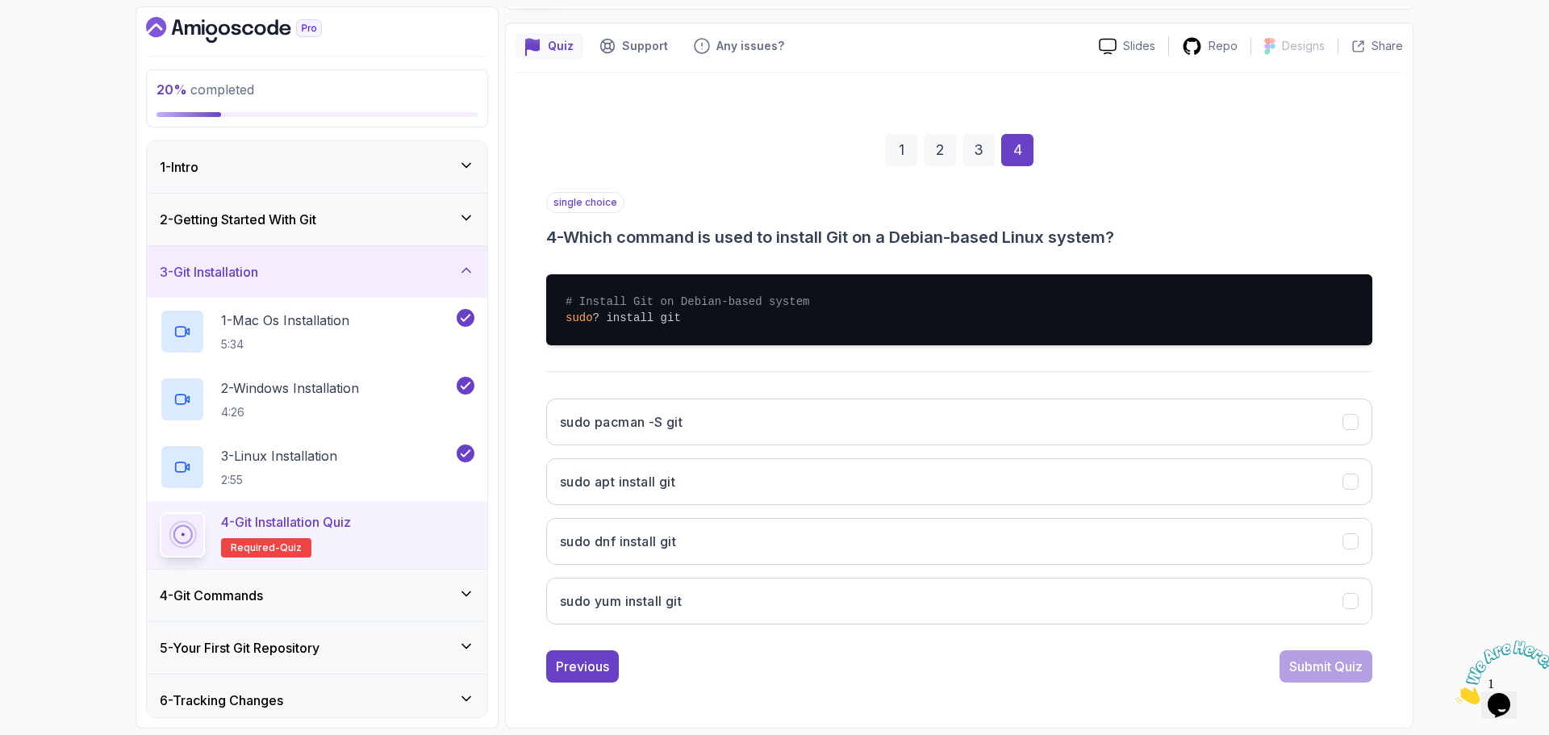
scroll to position [121, 0]
click at [1146, 474] on button "sudo apt install git" at bounding box center [959, 481] width 826 height 47
click at [1337, 666] on div "Submit Quiz" at bounding box center [1325, 666] width 73 height 19
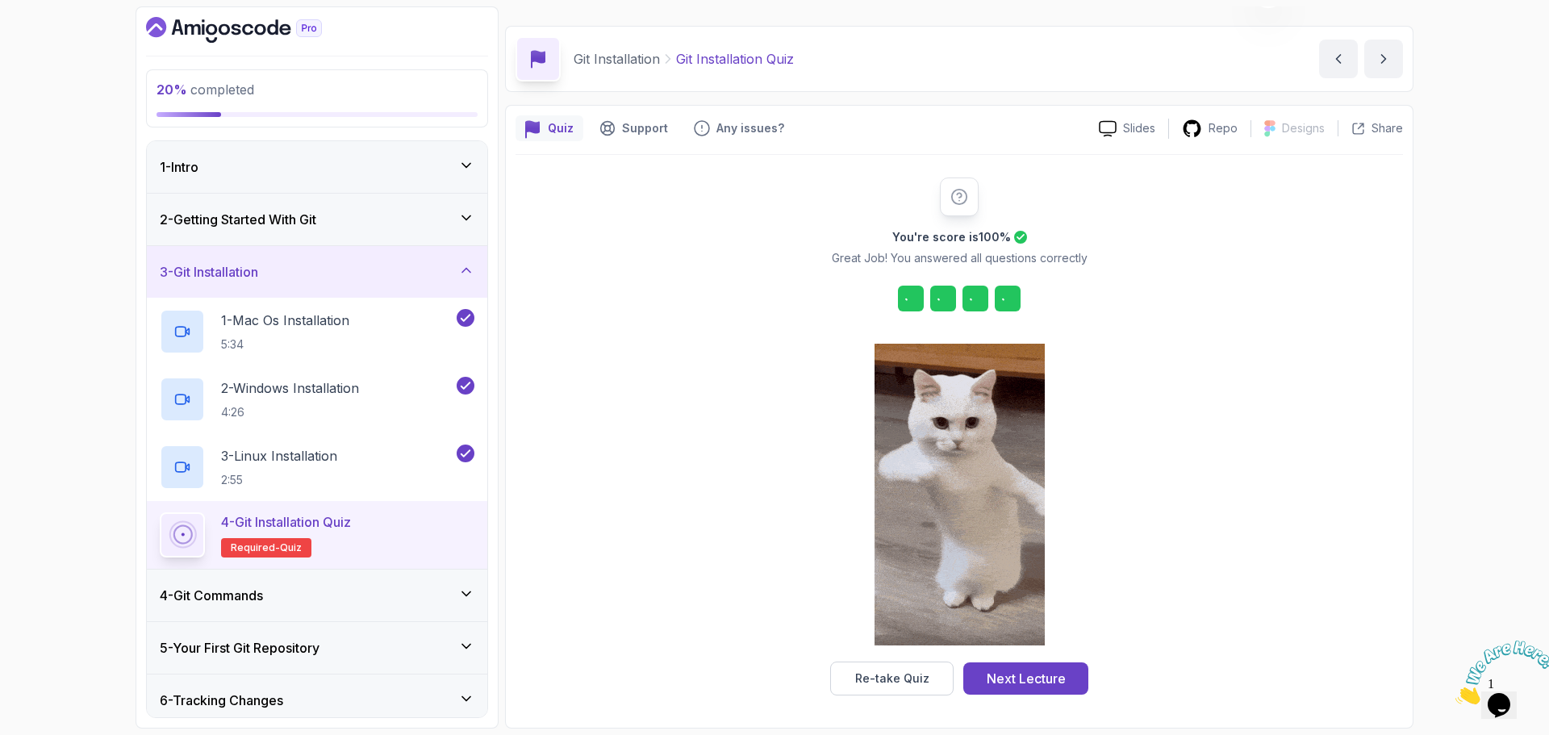
scroll to position [39, 0]
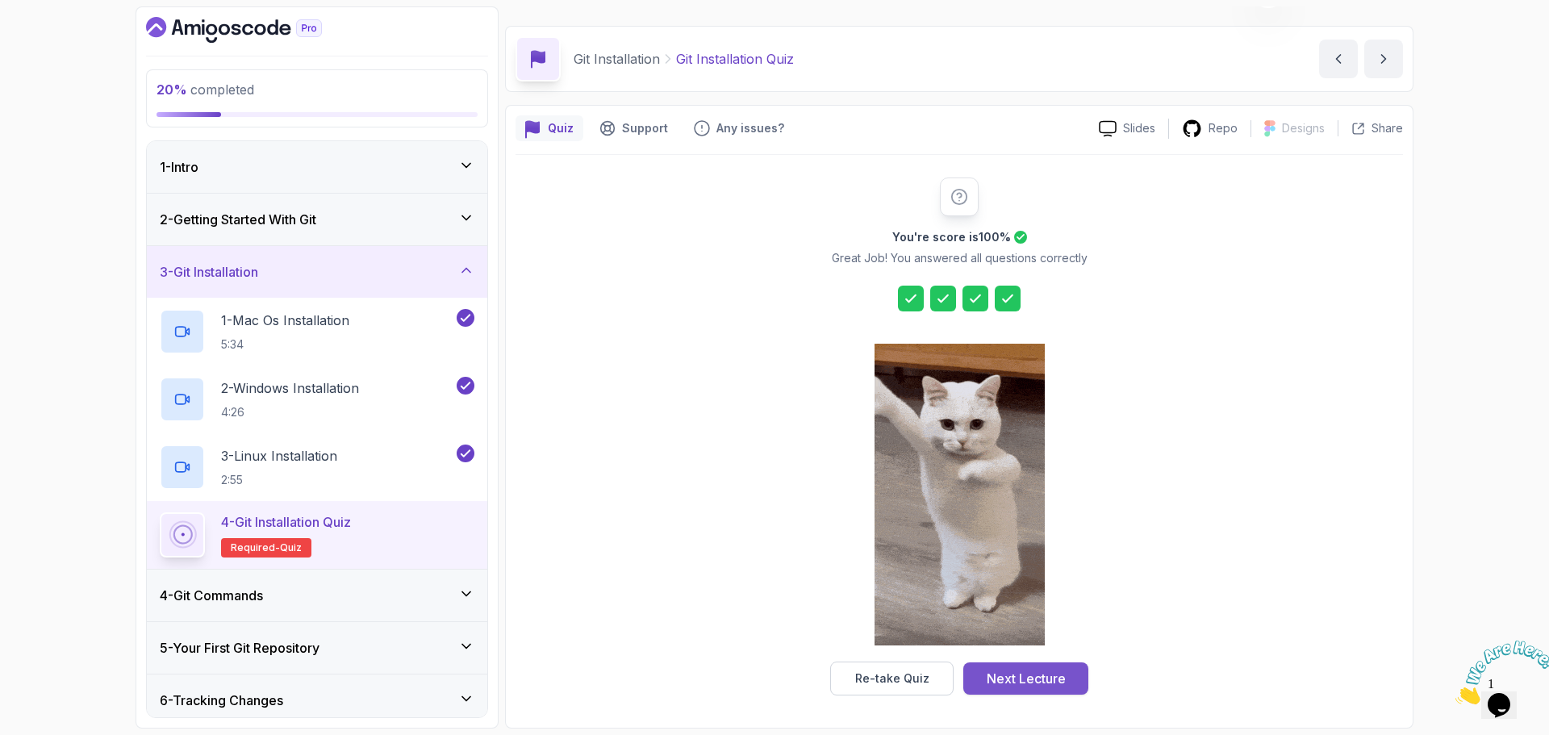
click at [1048, 672] on div "Next Lecture" at bounding box center [1026, 678] width 79 height 19
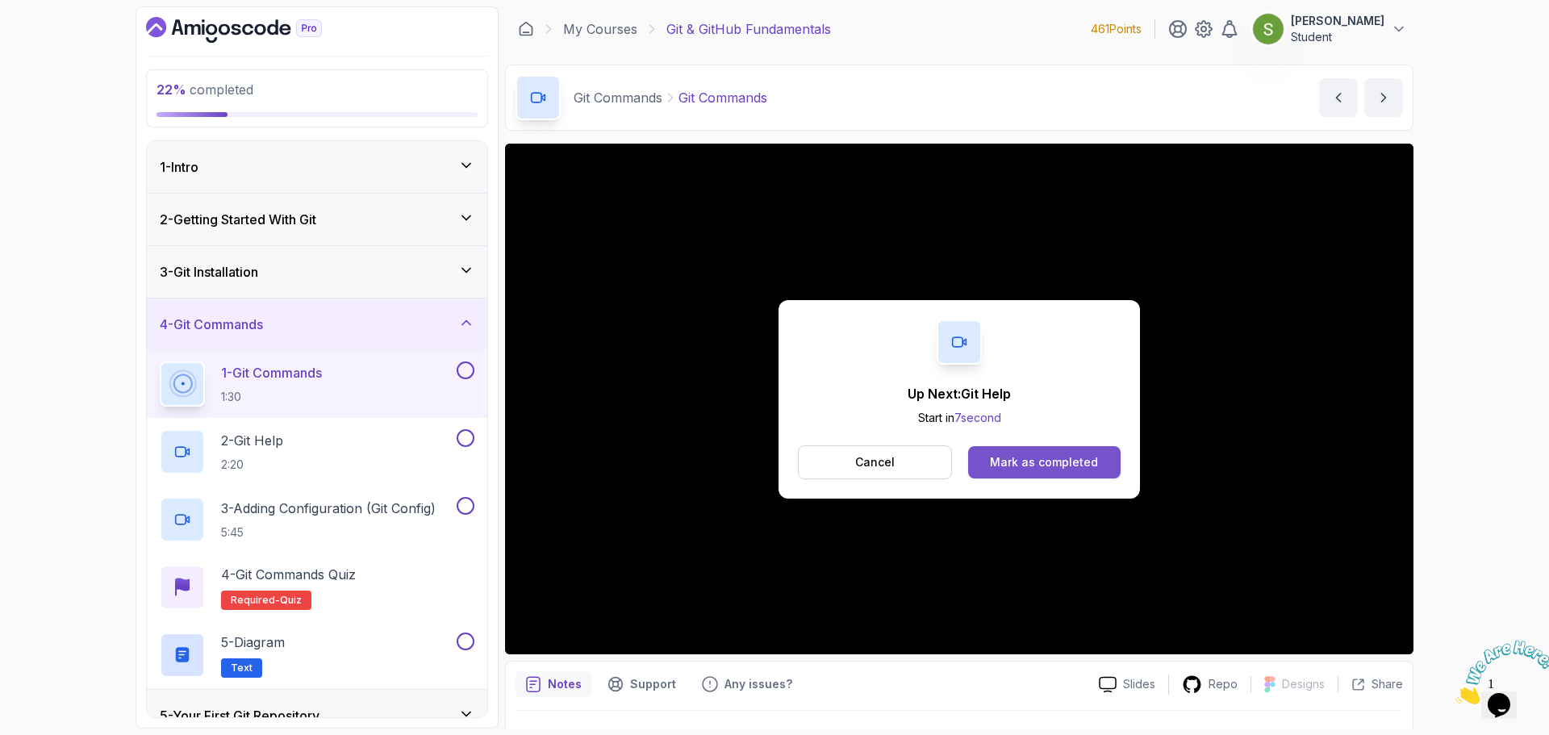
click at [1018, 457] on div "Mark as completed" at bounding box center [1044, 462] width 108 height 16
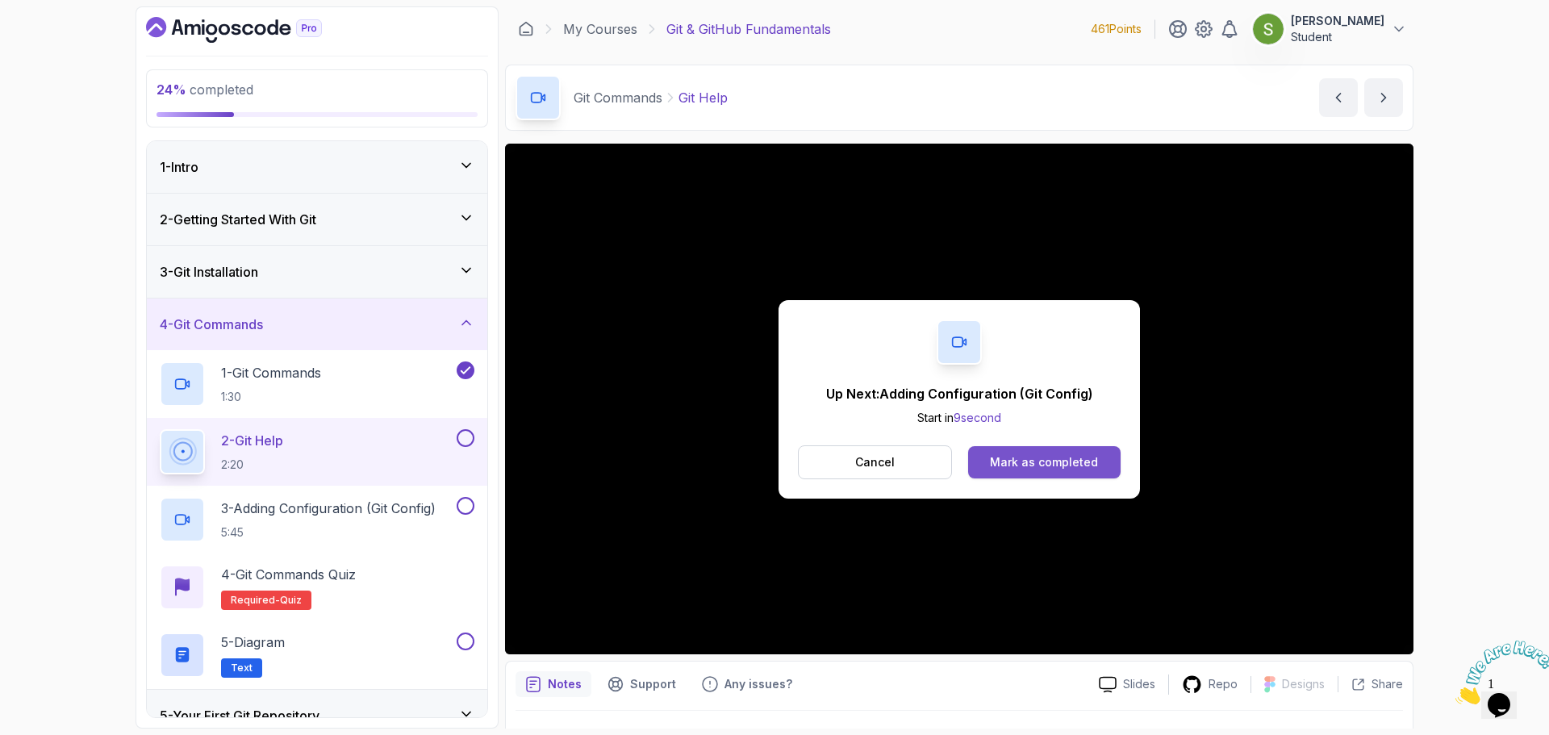
click at [1073, 473] on button "Mark as completed" at bounding box center [1044, 462] width 152 height 32
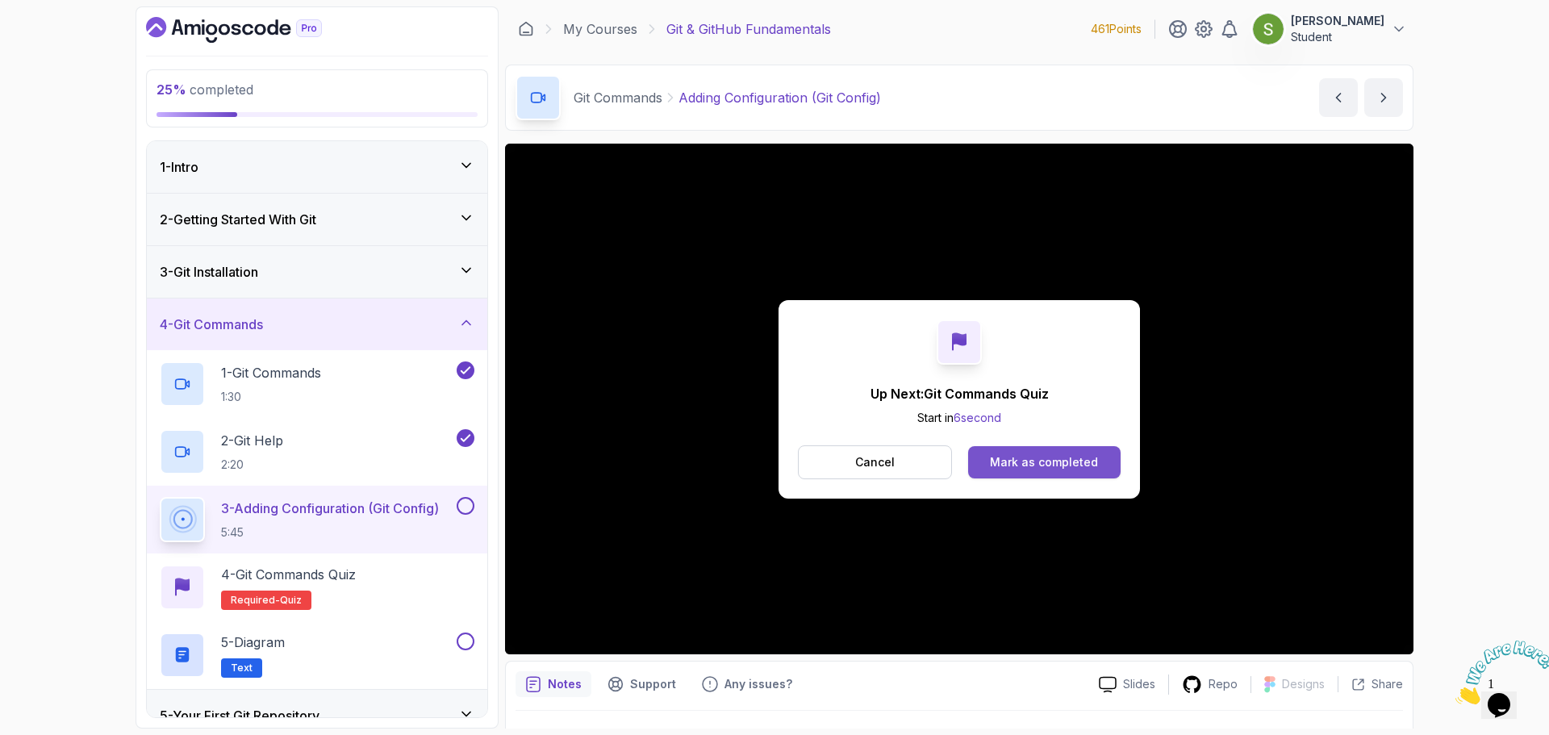
click at [1096, 461] on div "Mark as completed" at bounding box center [1044, 462] width 108 height 16
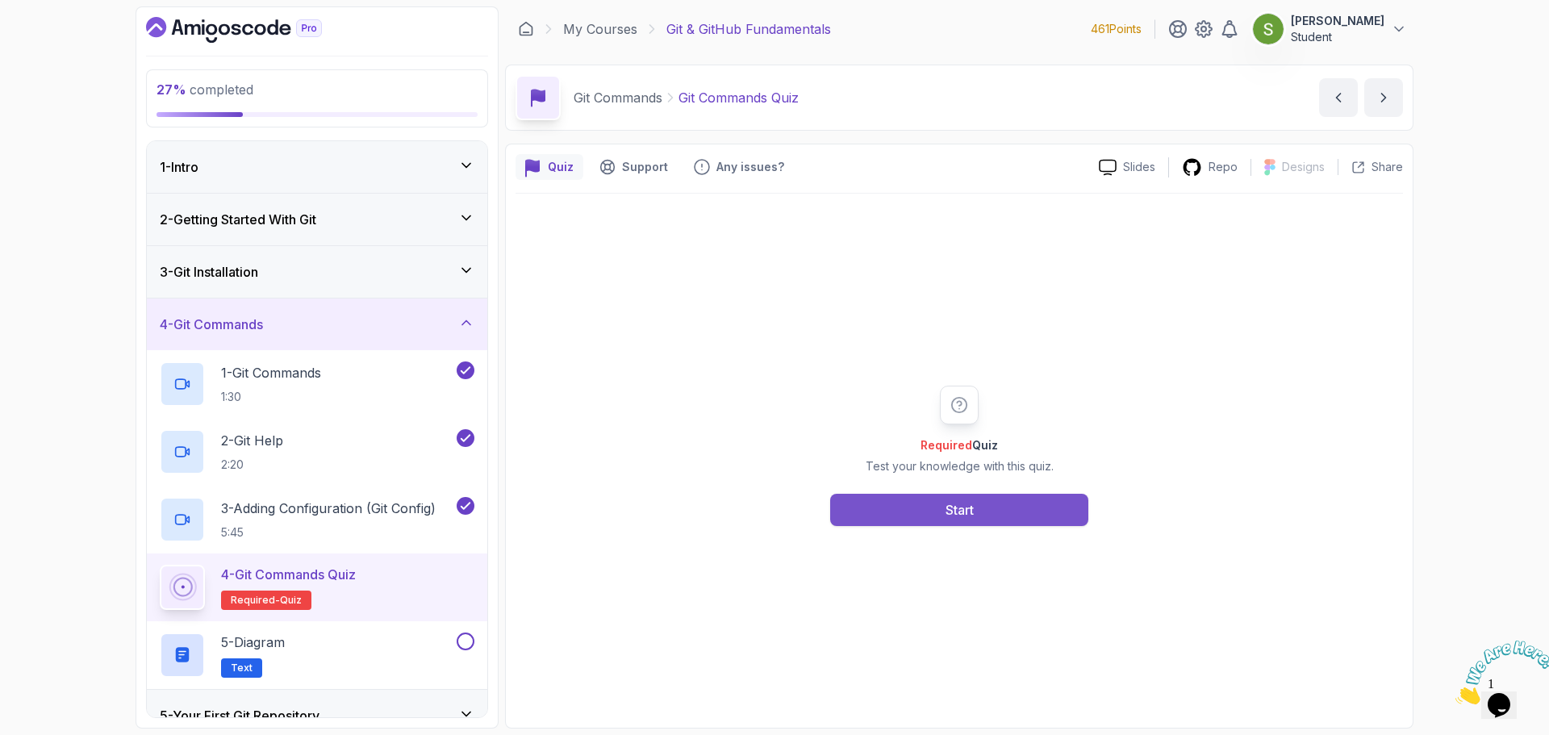
click at [946, 520] on button "Start" at bounding box center [959, 510] width 258 height 32
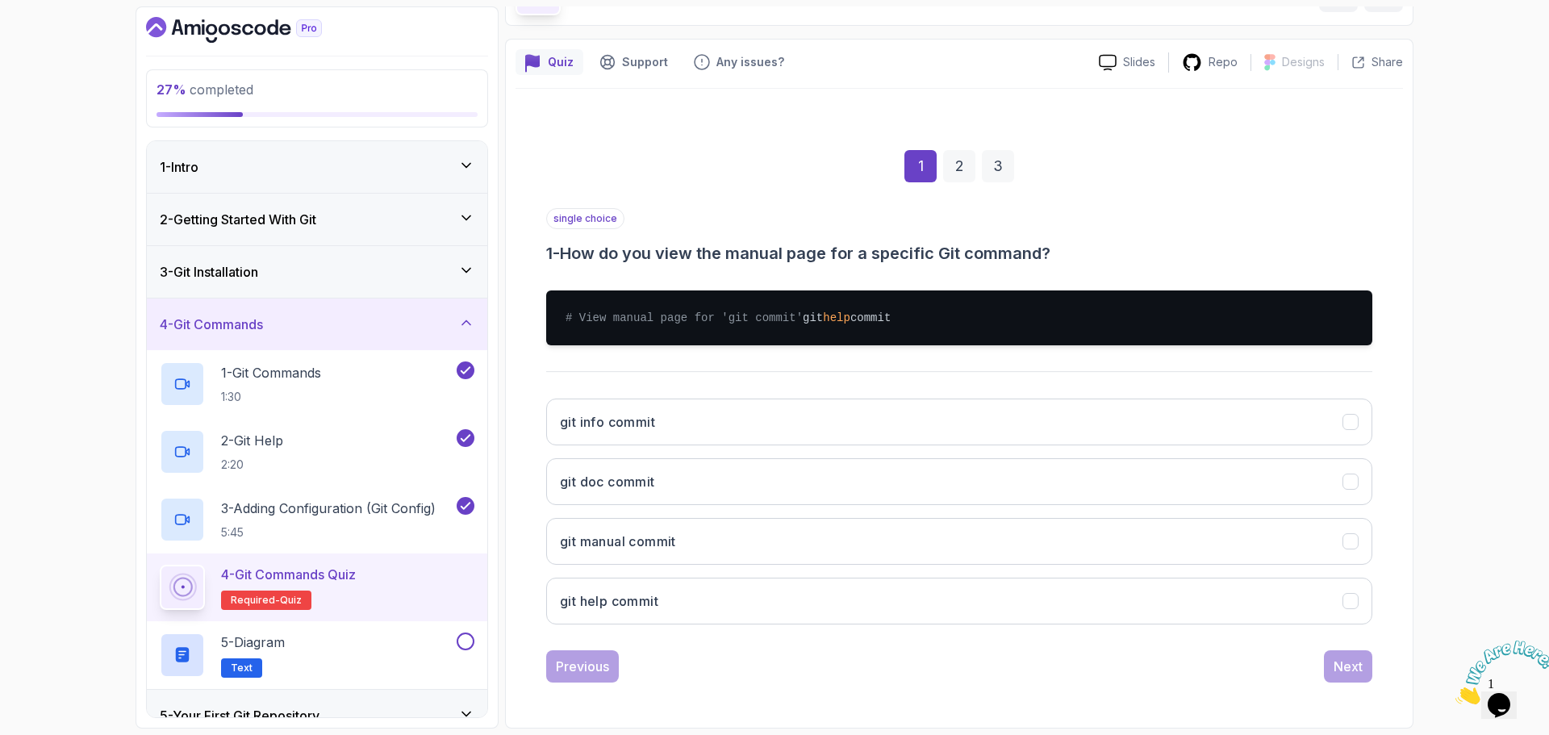
scroll to position [121, 0]
click at [962, 587] on button "git help commit" at bounding box center [959, 601] width 826 height 47
click at [1363, 659] on button "Next" at bounding box center [1348, 666] width 48 height 32
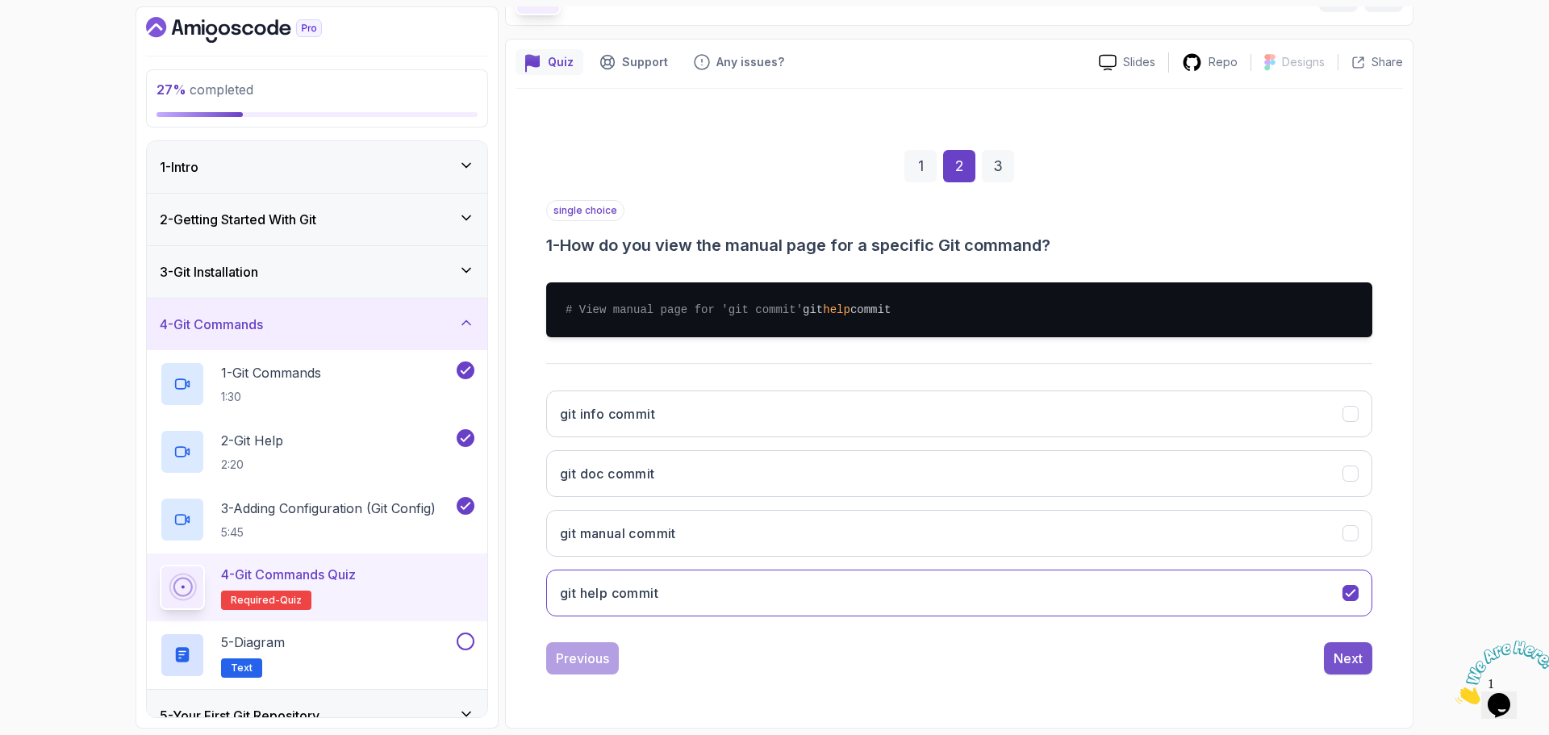
scroll to position [105, 0]
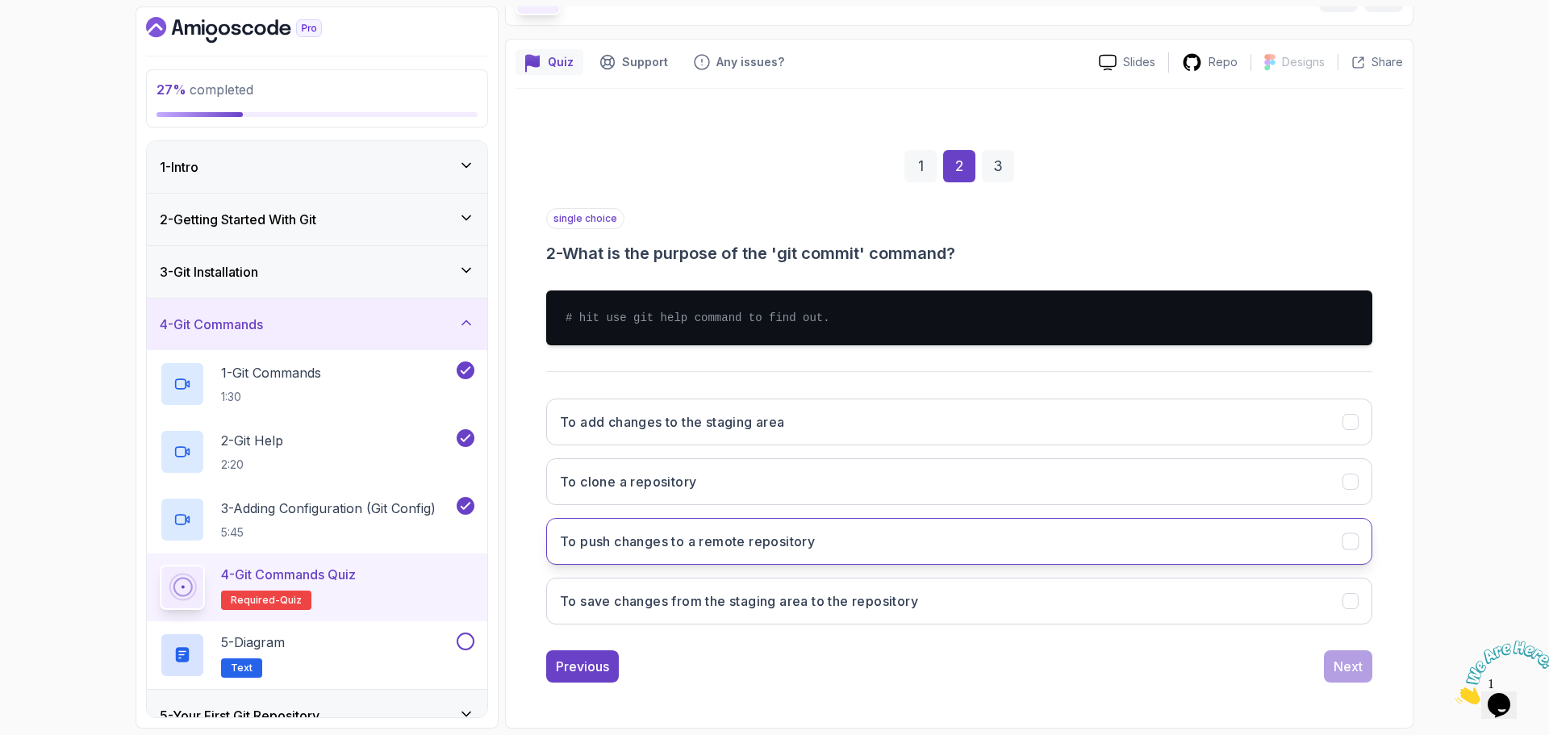
click at [1316, 551] on button "To push changes to a remote repository" at bounding box center [959, 541] width 826 height 47
click at [1359, 666] on div "Next" at bounding box center [1348, 666] width 29 height 19
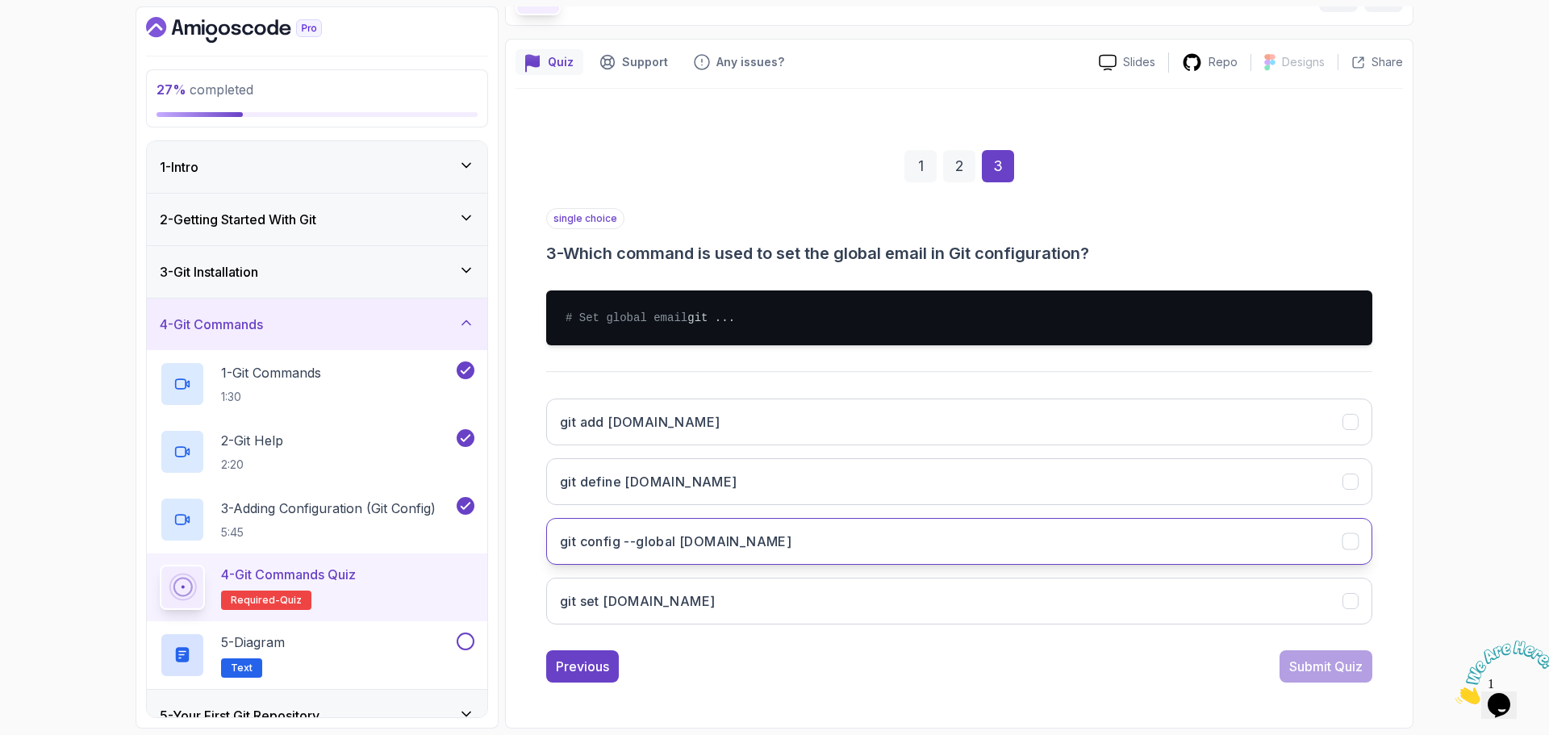
click at [1259, 557] on button "git config --global [DOMAIN_NAME]" at bounding box center [959, 541] width 826 height 47
click at [1332, 676] on div "Submit Quiz" at bounding box center [1325, 666] width 73 height 19
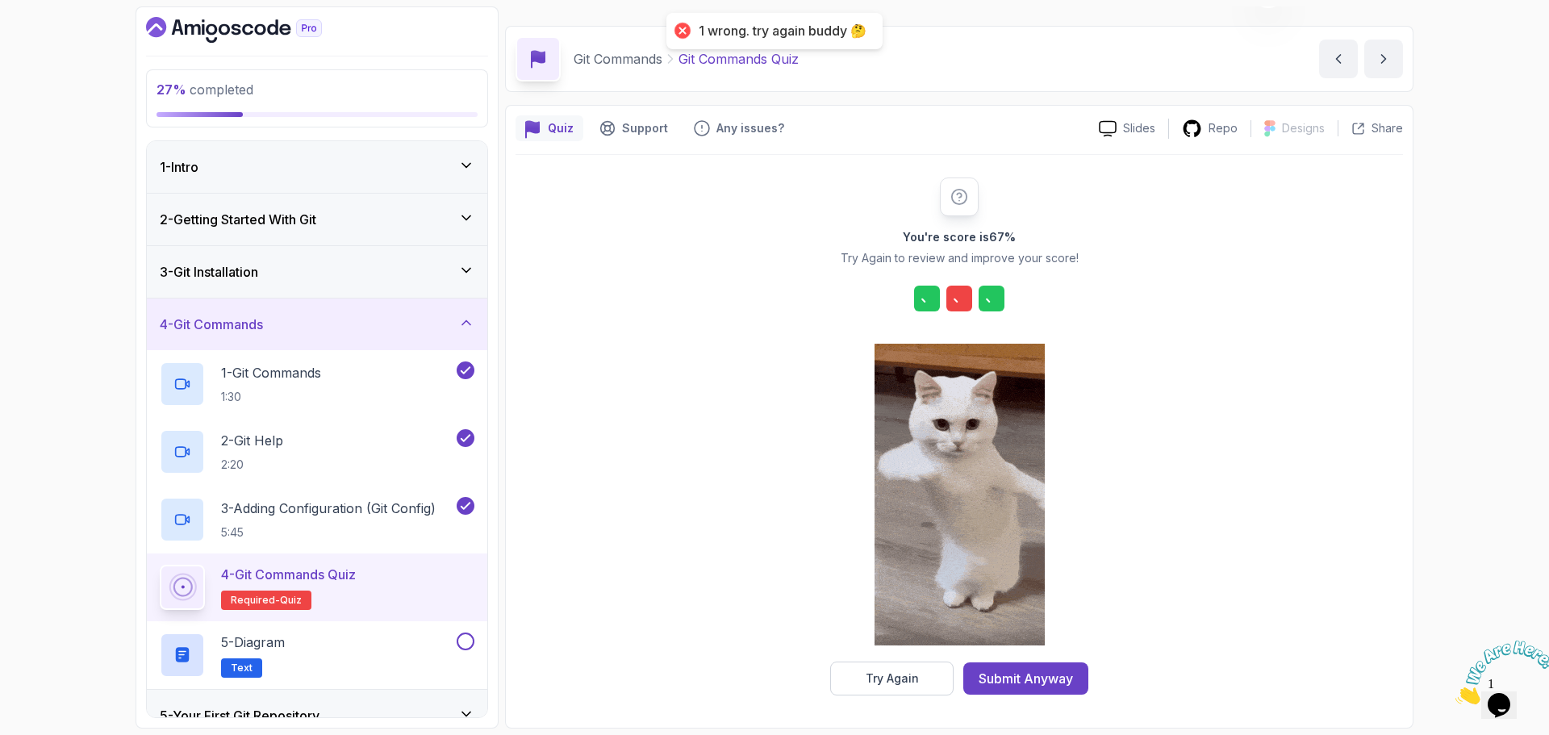
scroll to position [39, 0]
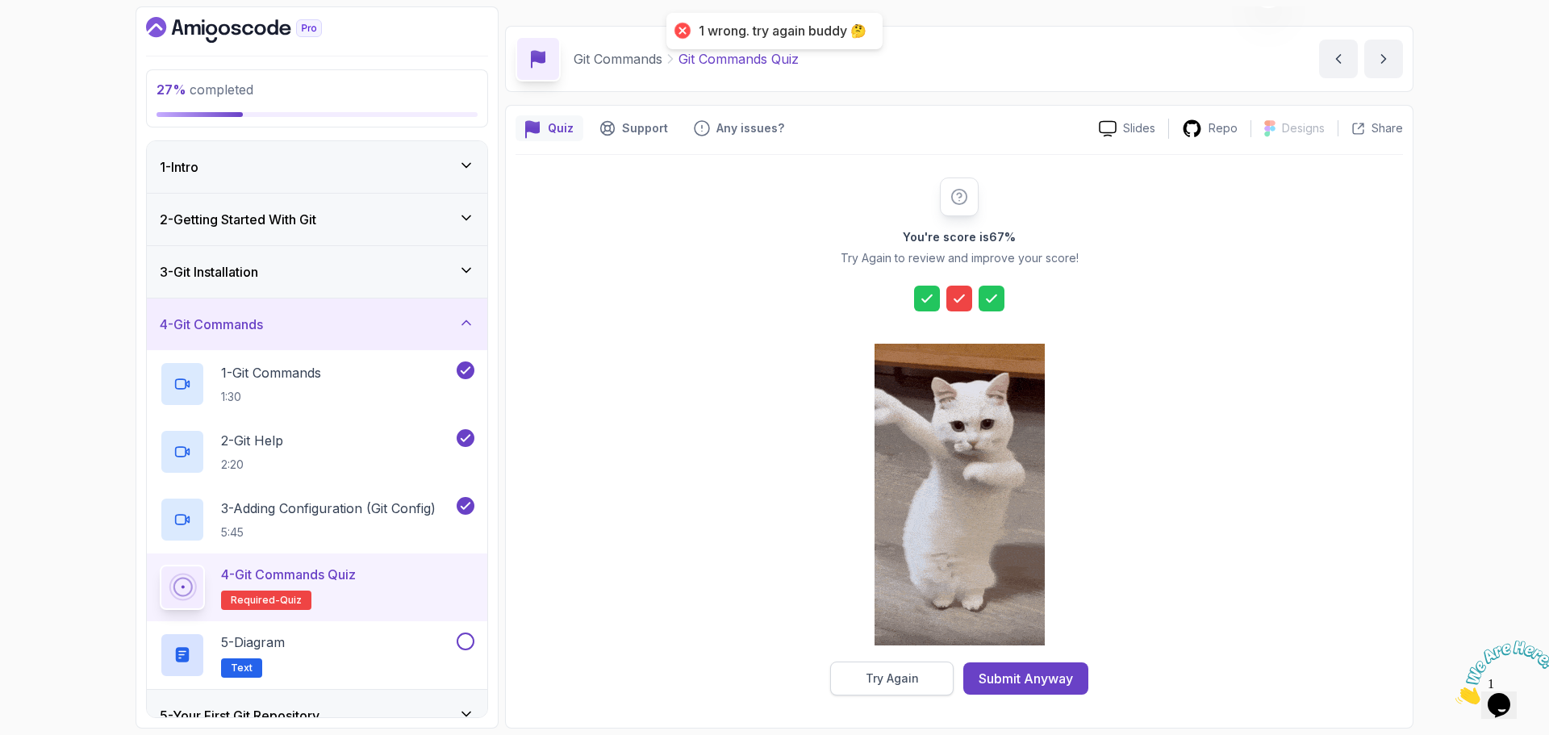
click at [865, 678] on button "Try Again" at bounding box center [891, 679] width 123 height 34
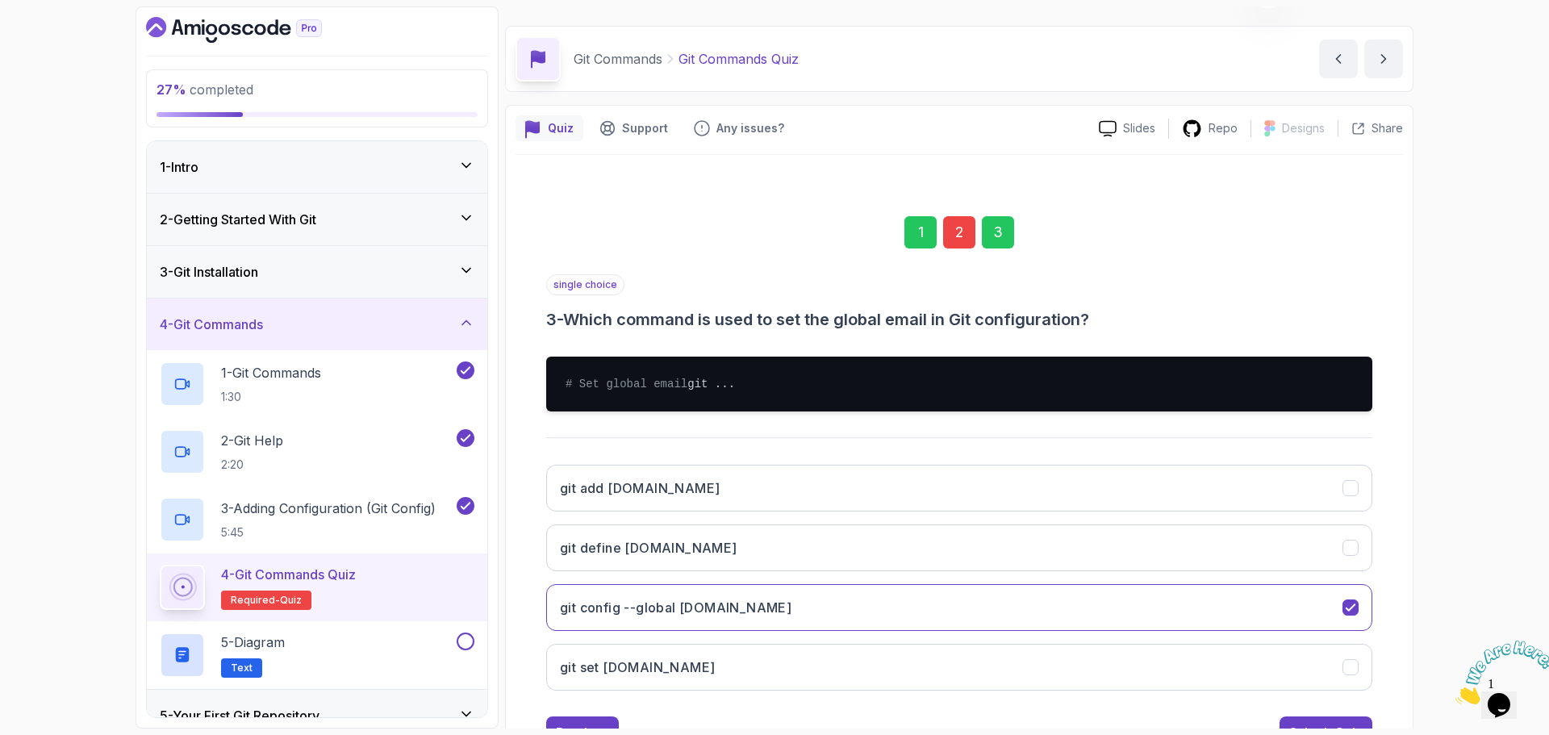
click at [960, 245] on div "2" at bounding box center [959, 232] width 32 height 32
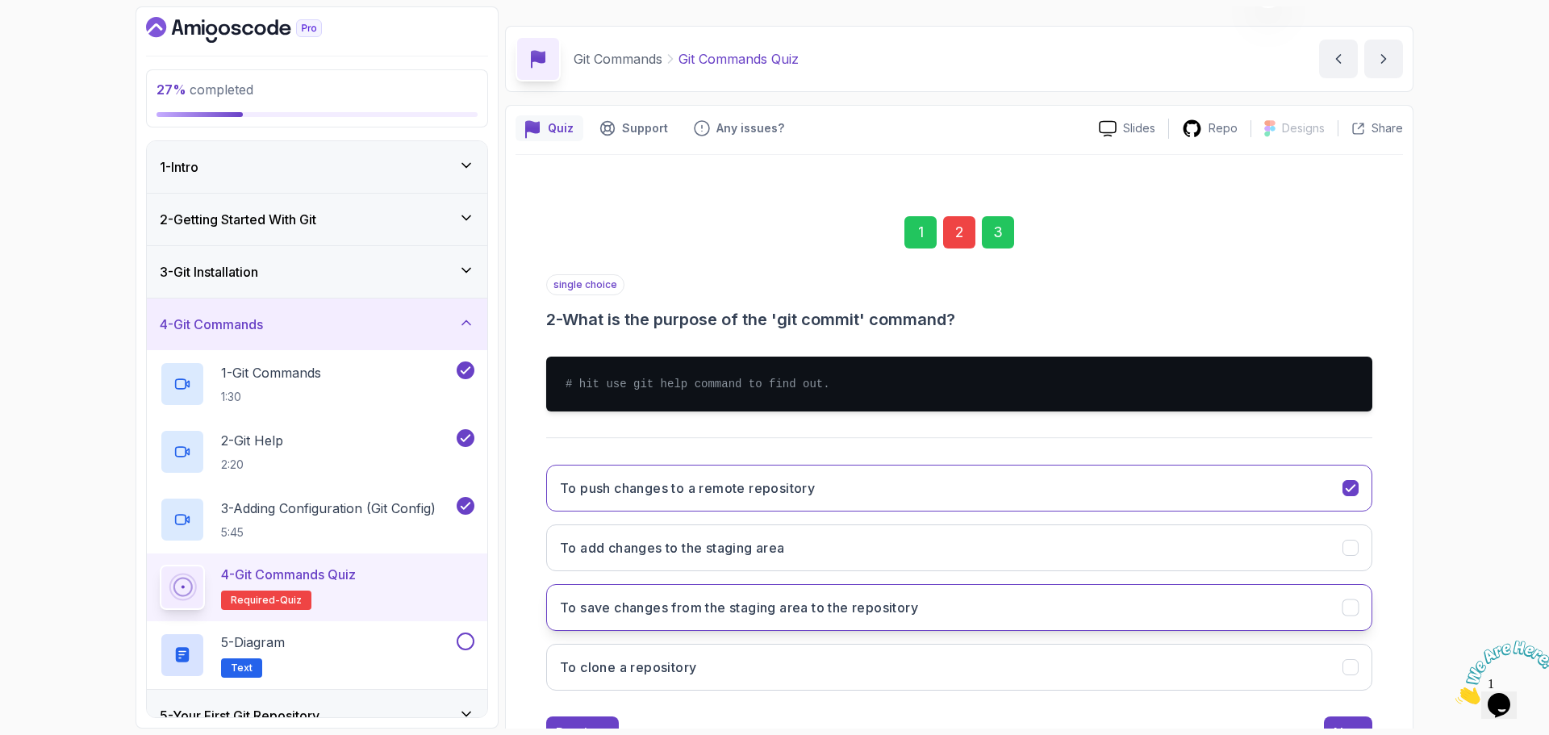
click at [1024, 598] on button "To save changes from the staging area to the repository" at bounding box center [959, 607] width 826 height 47
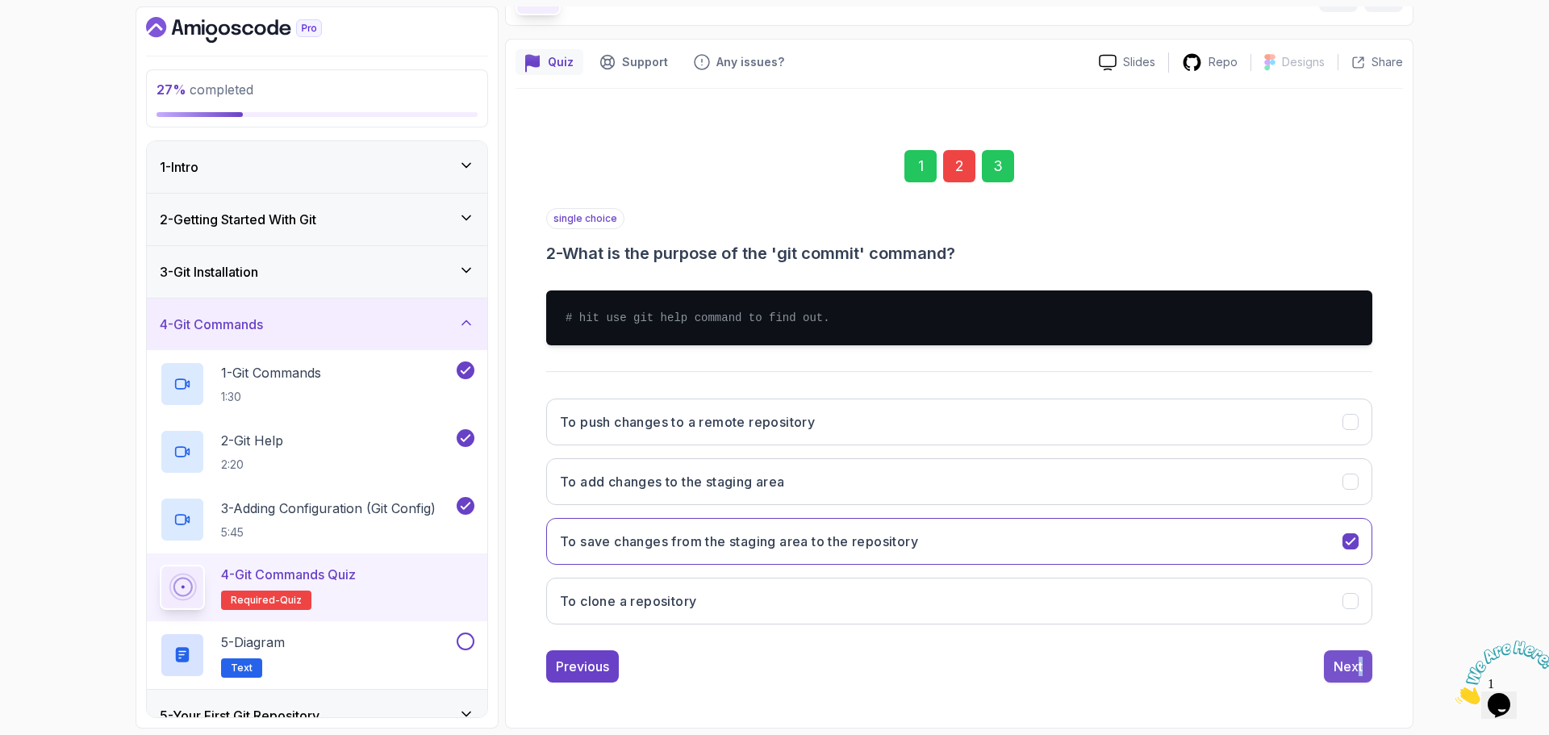
drag, startPoint x: 1374, startPoint y: 672, endPoint x: 1355, endPoint y: 666, distance: 19.6
click at [1355, 666] on div "1 2 3 single choice 2 - What is the purpose of the 'git commit' command? # hit …" at bounding box center [959, 403] width 887 height 584
click at [1355, 666] on div "Next" at bounding box center [1348, 666] width 29 height 19
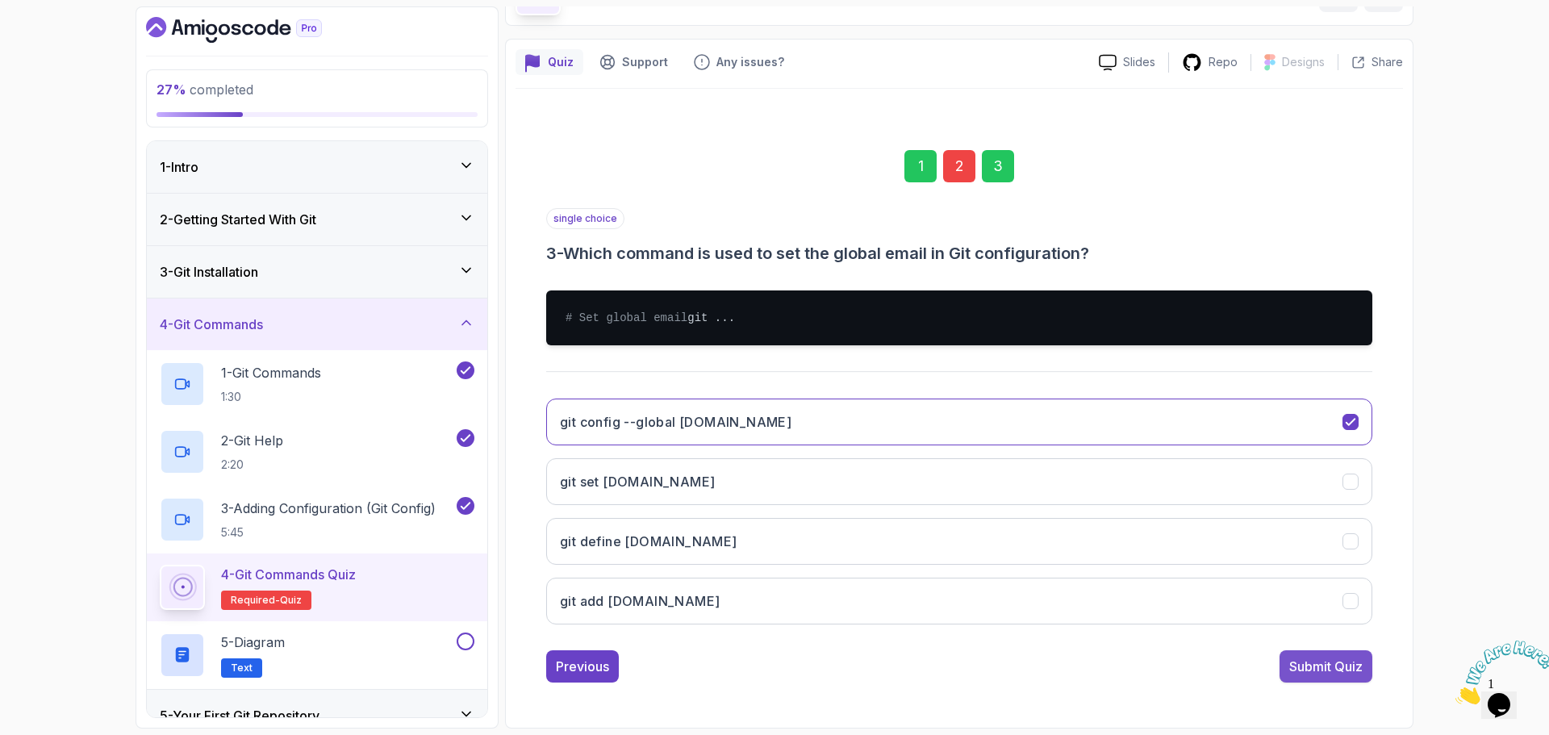
click at [1355, 676] on div "Submit Quiz" at bounding box center [1325, 666] width 73 height 19
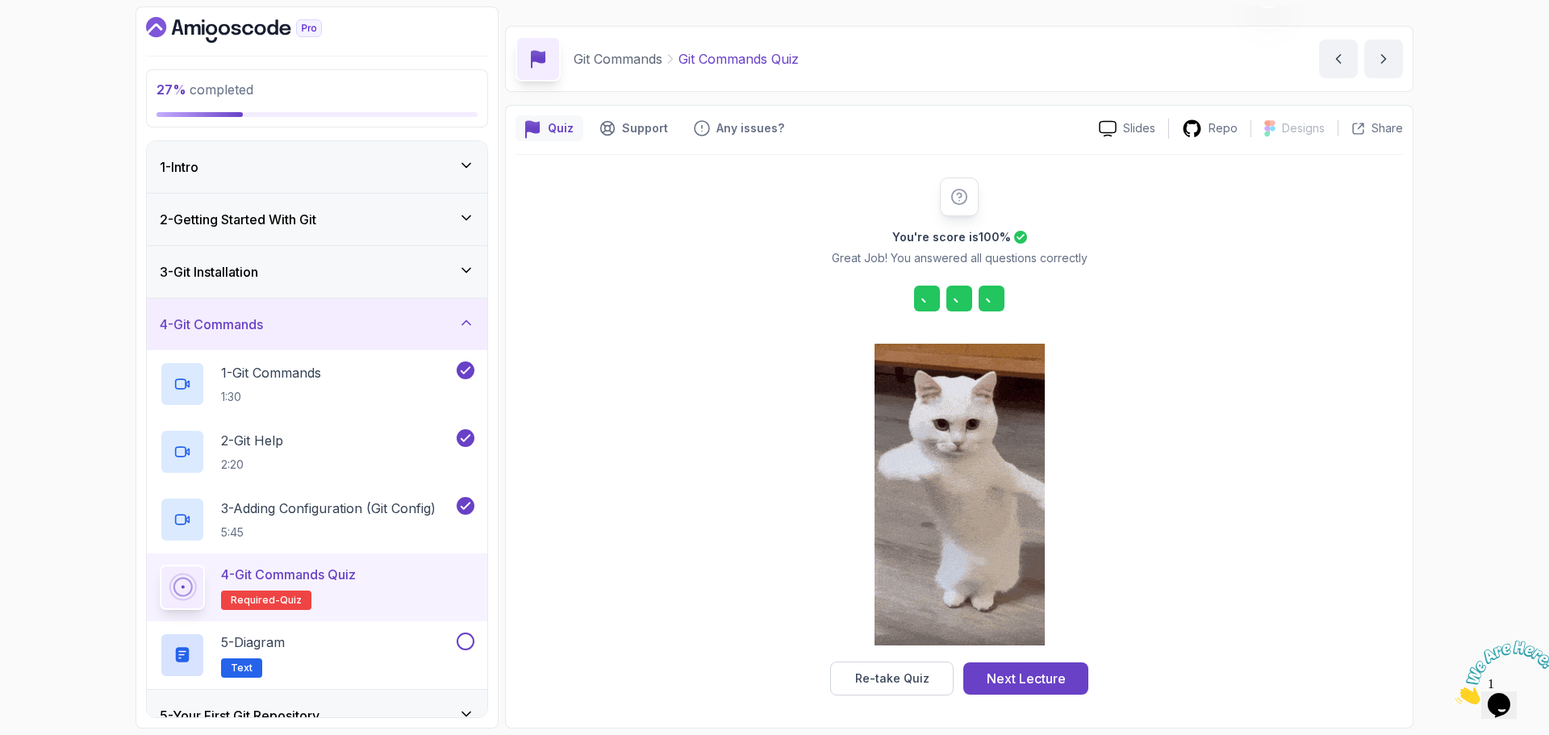
scroll to position [39, 0]
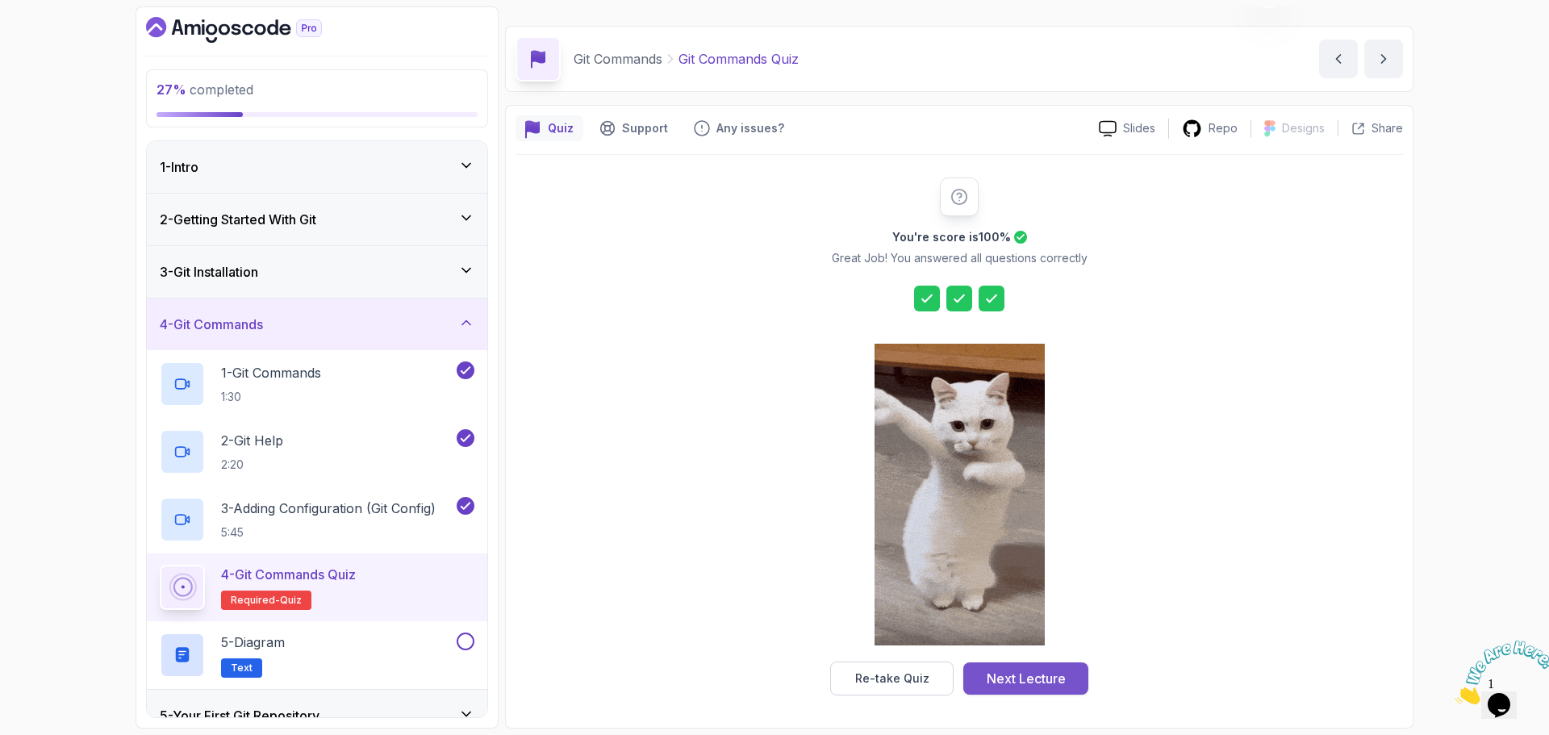
click at [1085, 687] on button "Next Lecture" at bounding box center [1025, 678] width 125 height 32
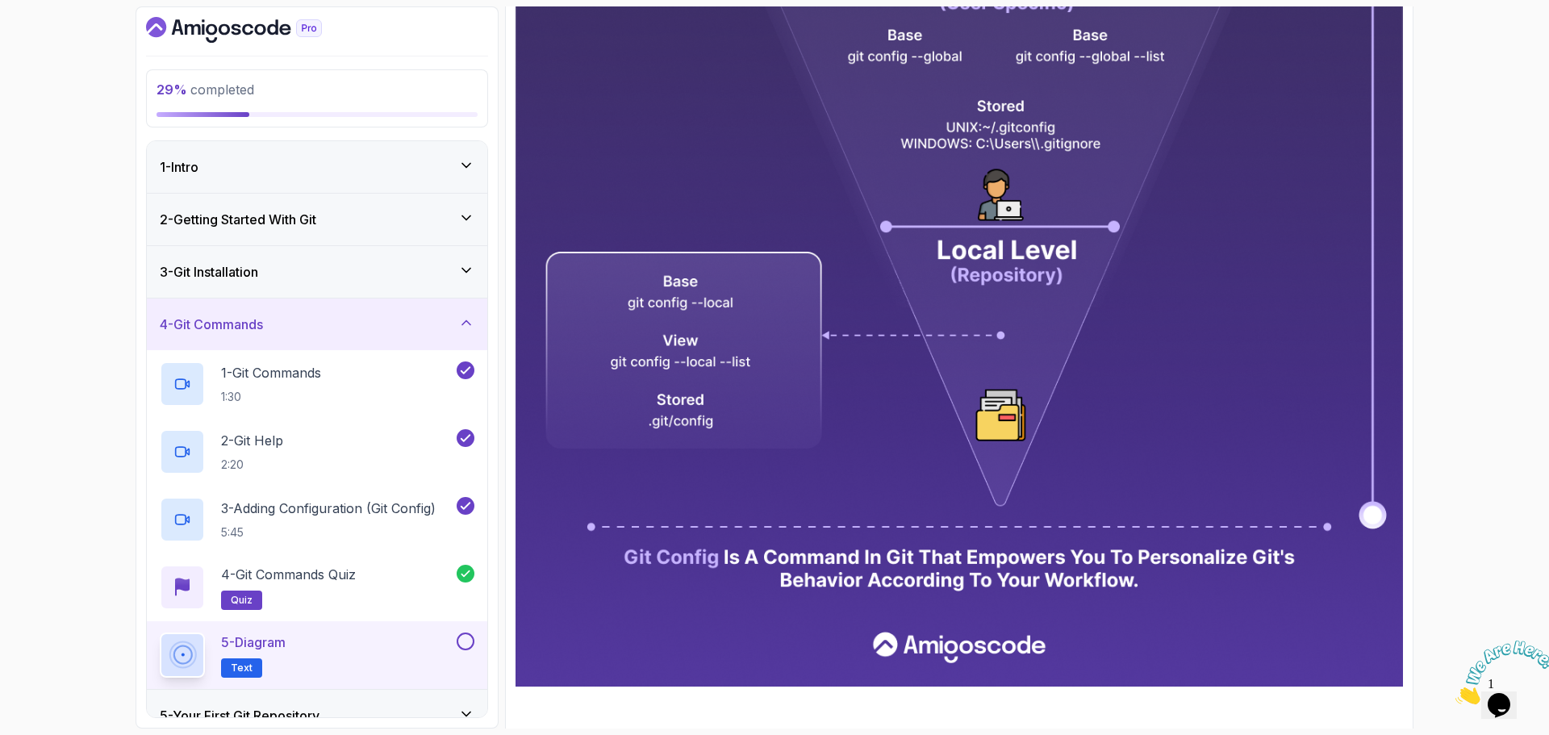
scroll to position [695, 0]
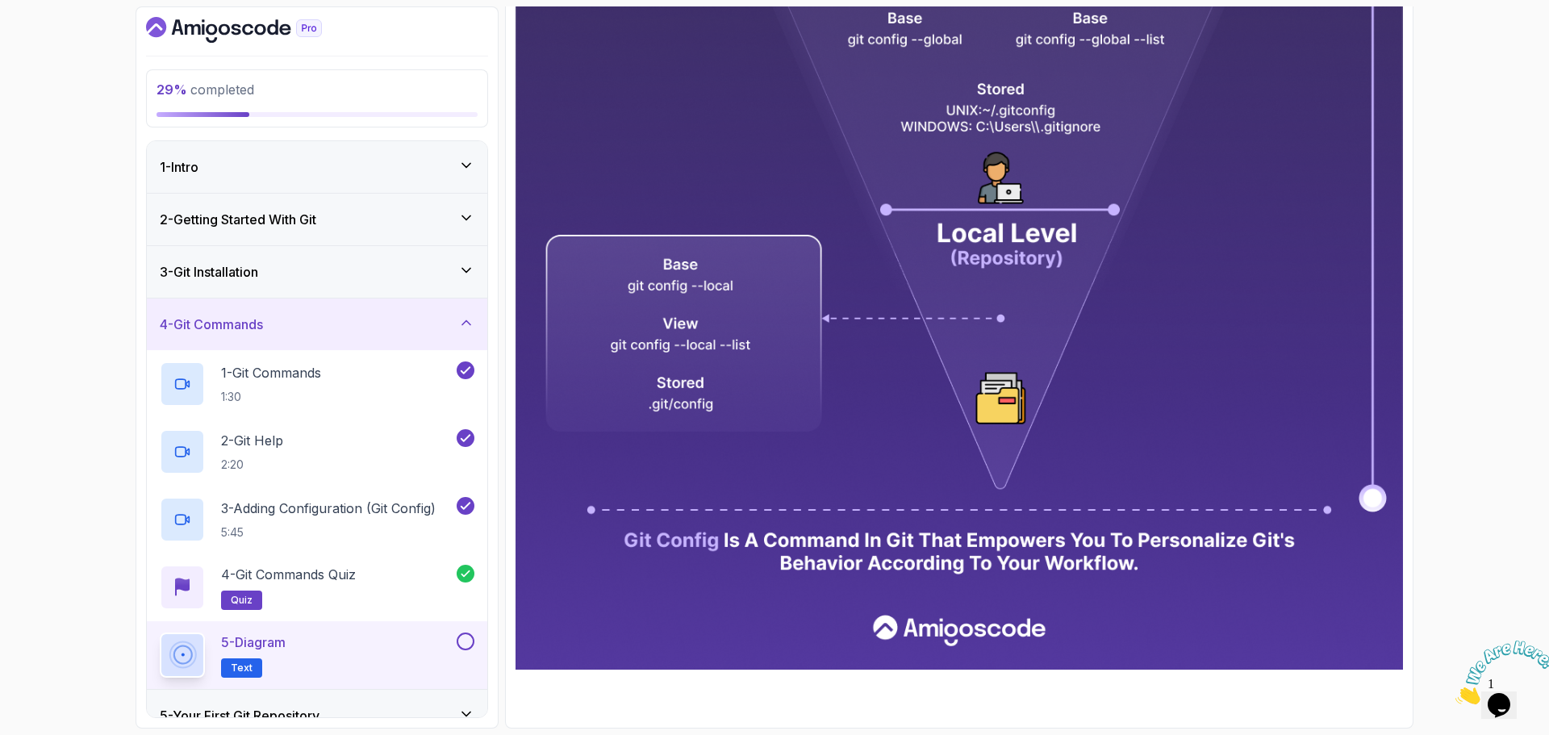
click at [466, 645] on button at bounding box center [466, 642] width 18 height 18
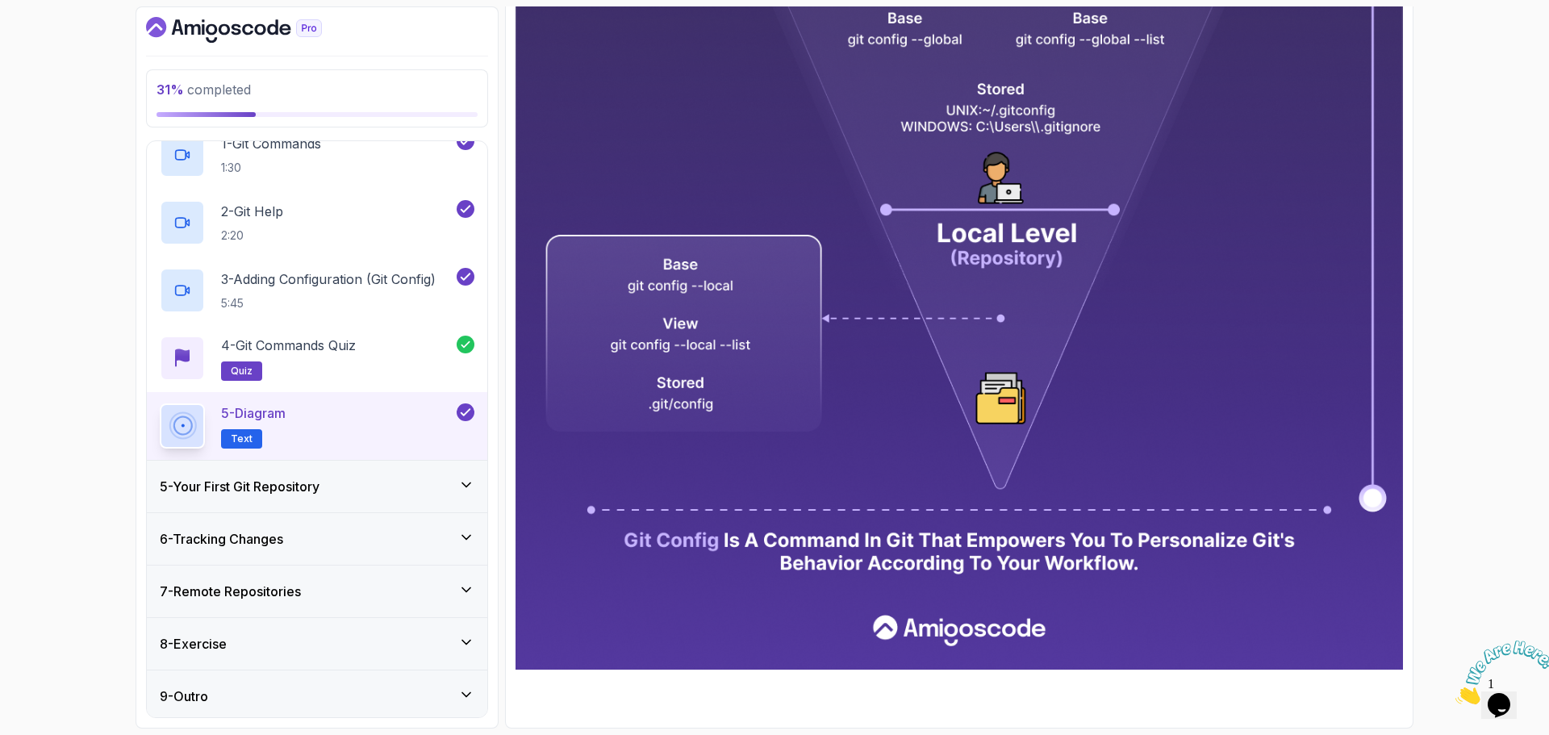
scroll to position [234, 0]
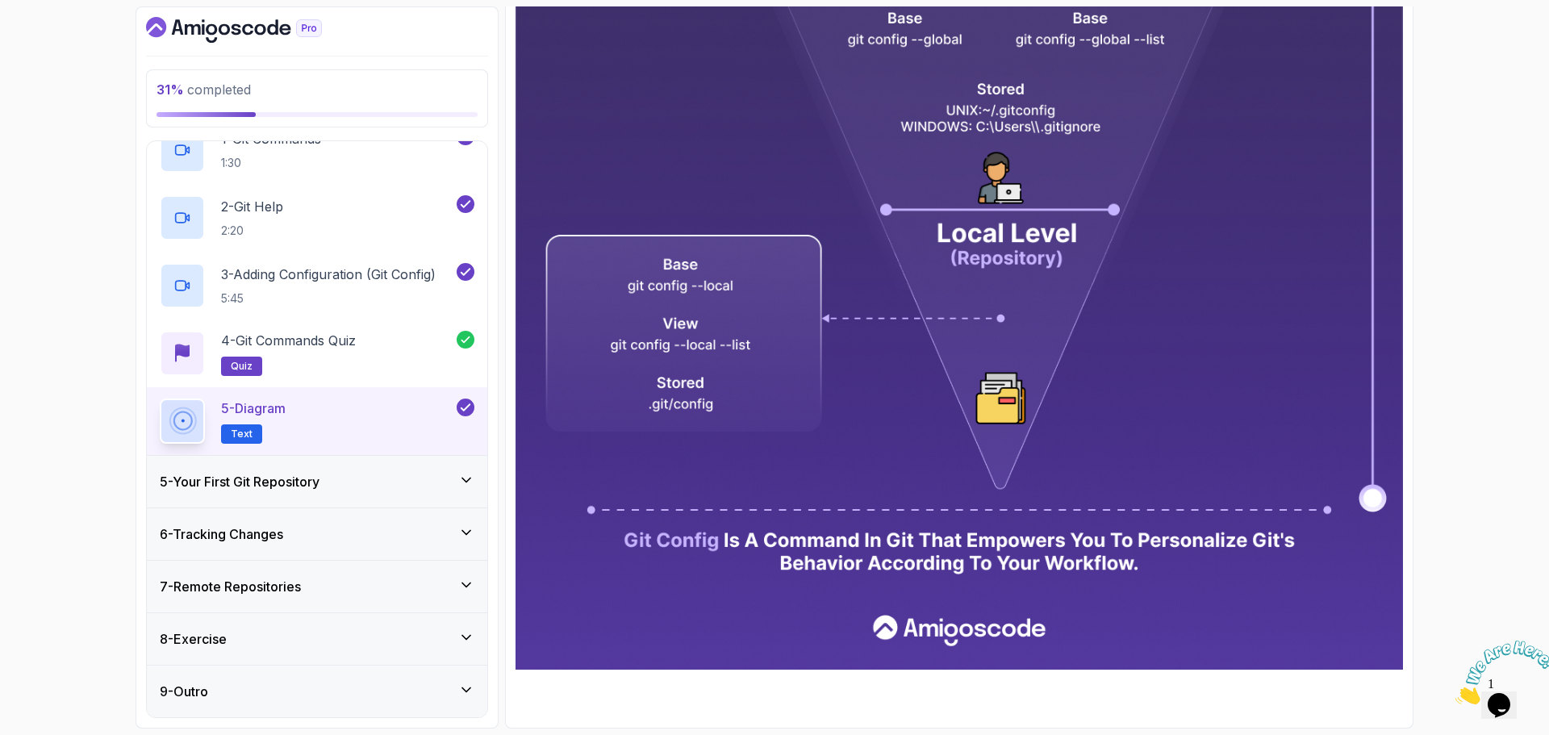
click at [467, 478] on icon at bounding box center [466, 480] width 16 height 16
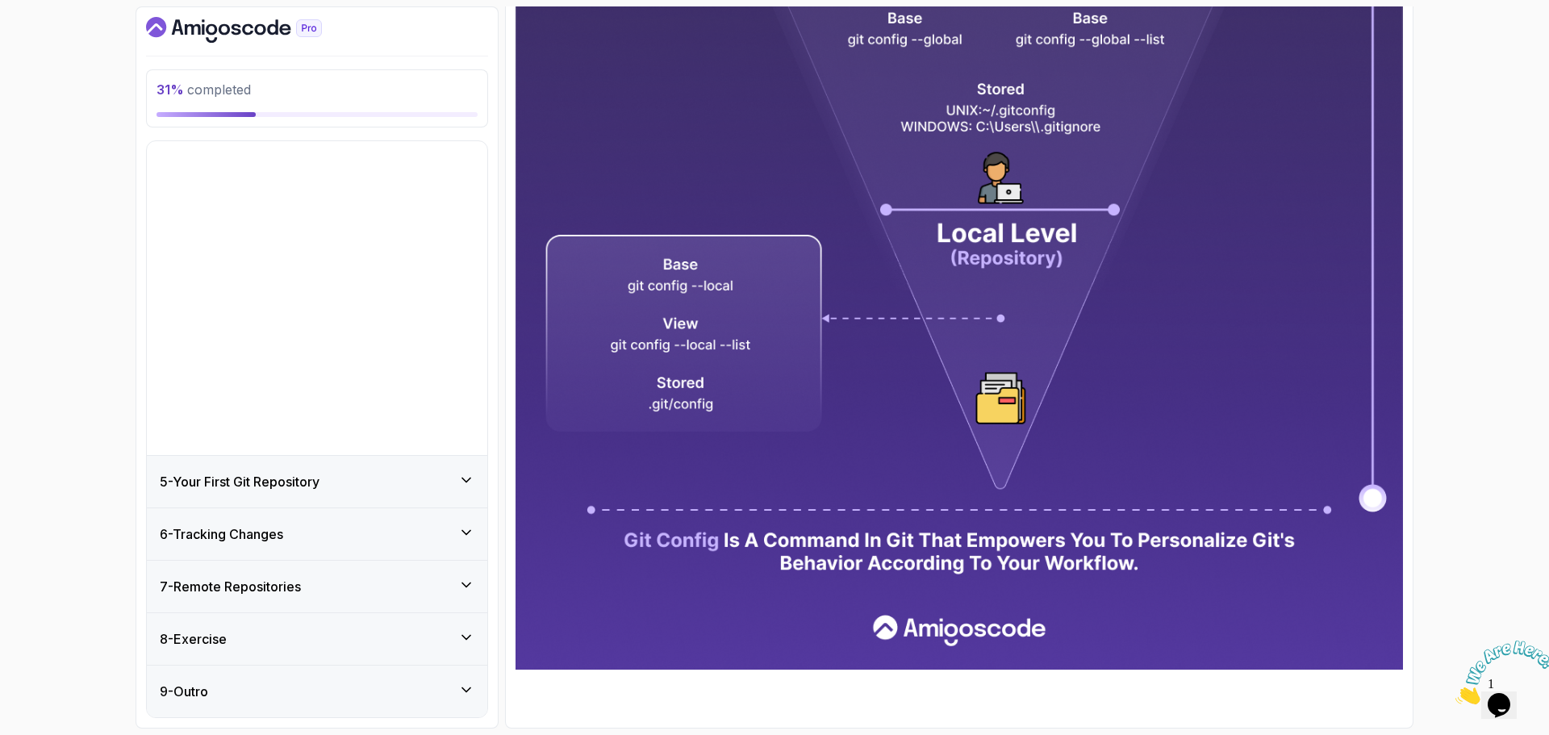
scroll to position [0, 0]
